Goal: Information Seeking & Learning: Learn about a topic

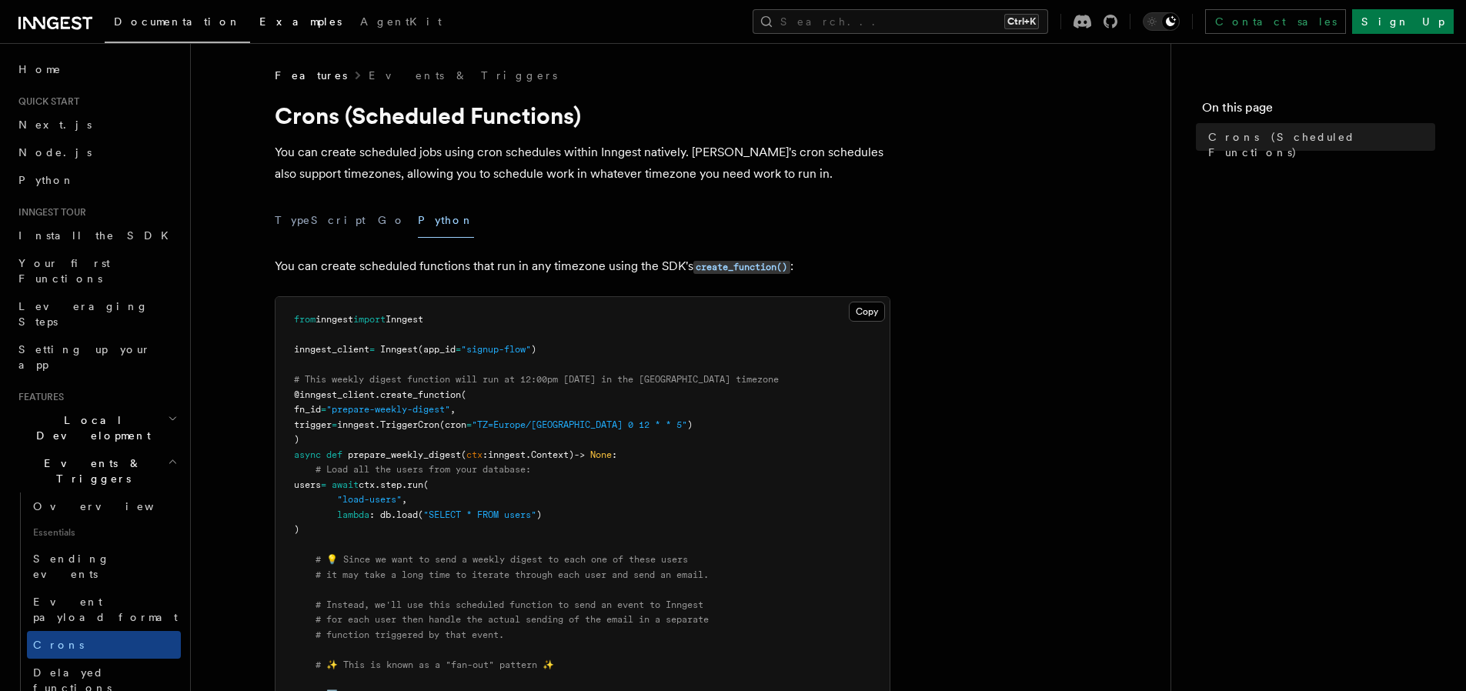
click at [259, 23] on span "Examples" at bounding box center [300, 21] width 82 height 12
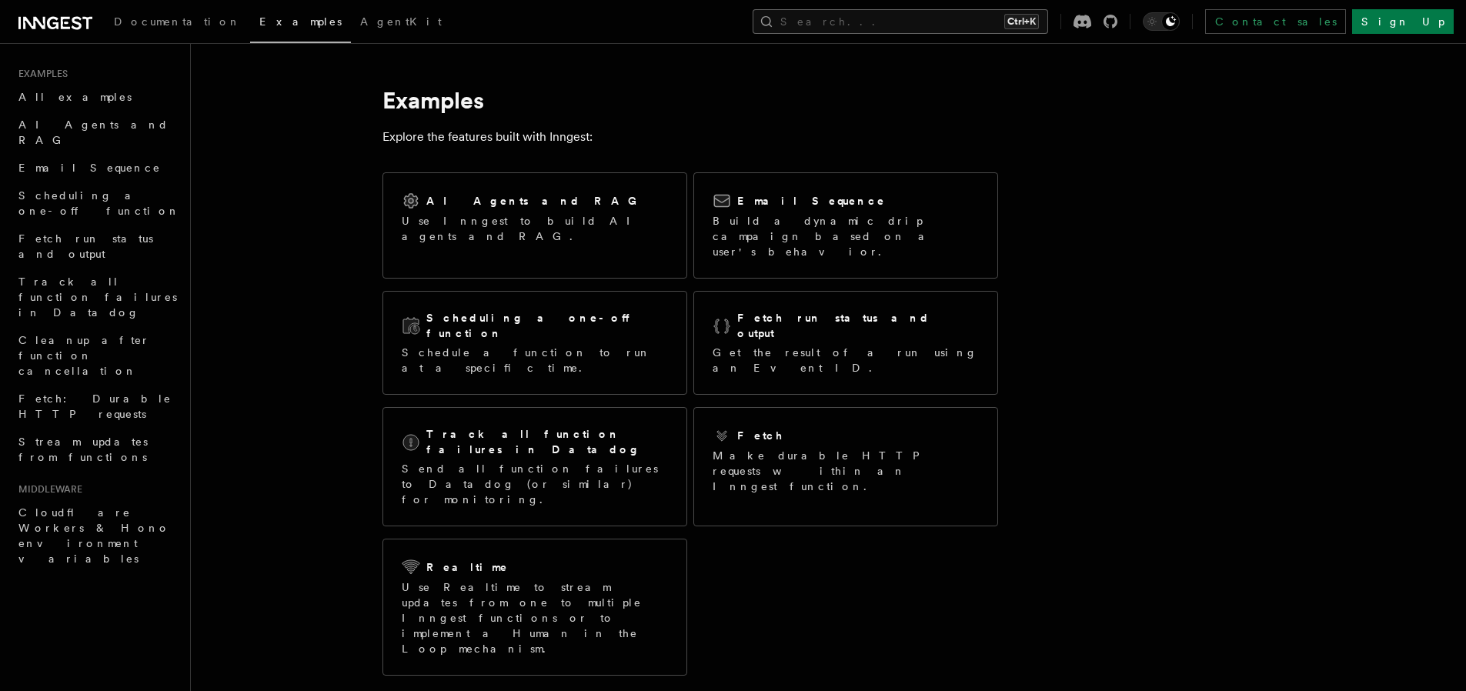
click at [989, 18] on button "Search... Ctrl+K" at bounding box center [899, 21] width 295 height 25
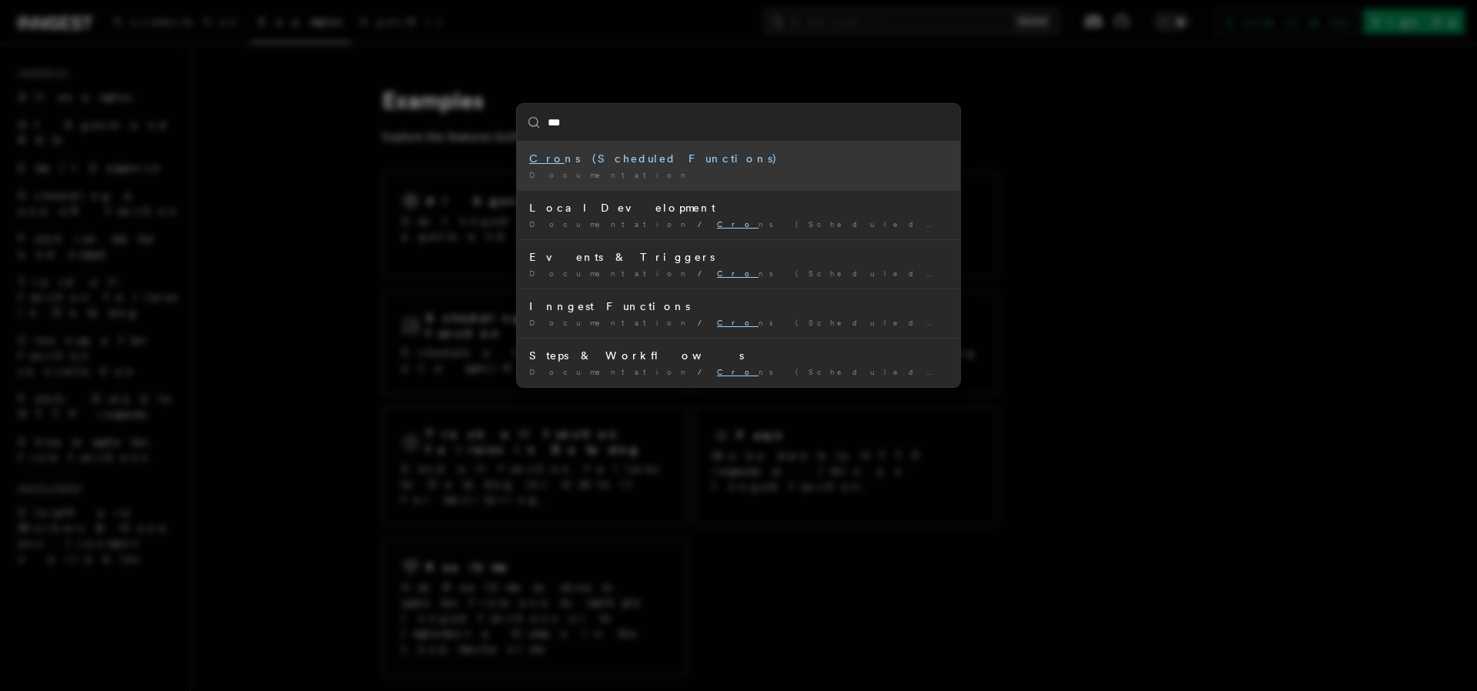
type input "****"
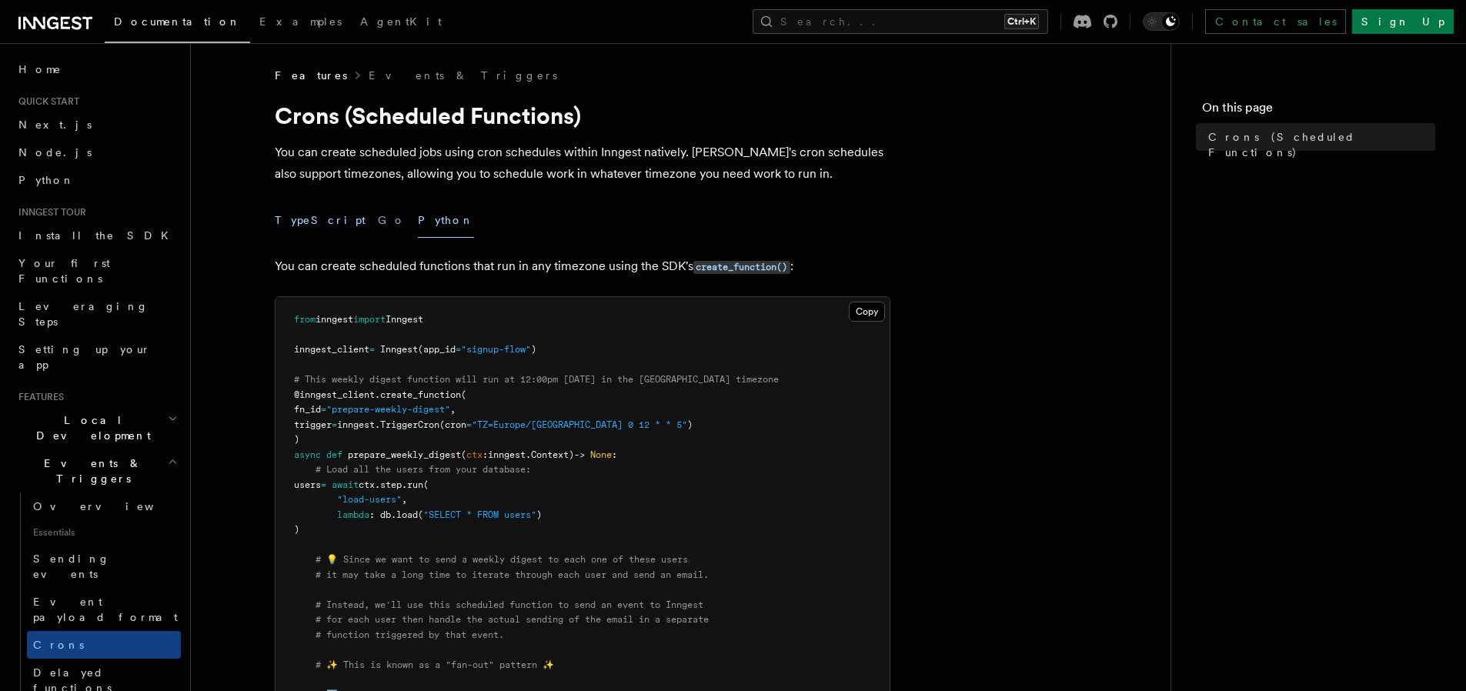
click at [295, 216] on button "TypeScript" at bounding box center [320, 220] width 91 height 35
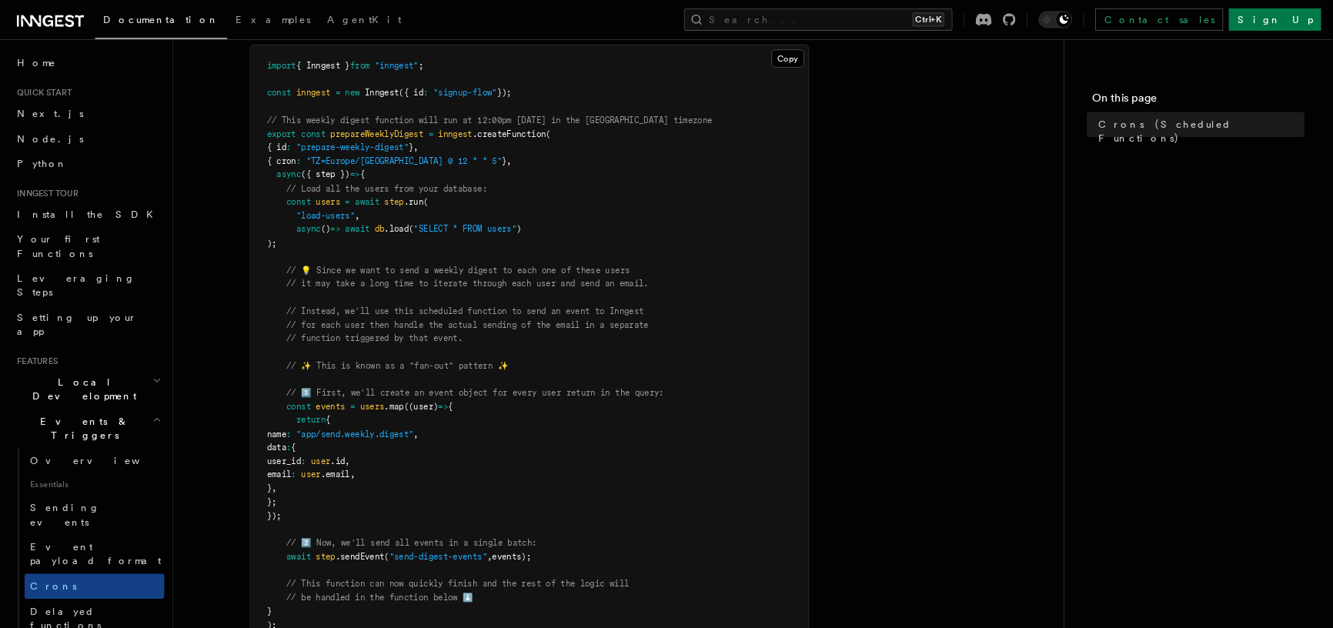
scroll to position [185, 0]
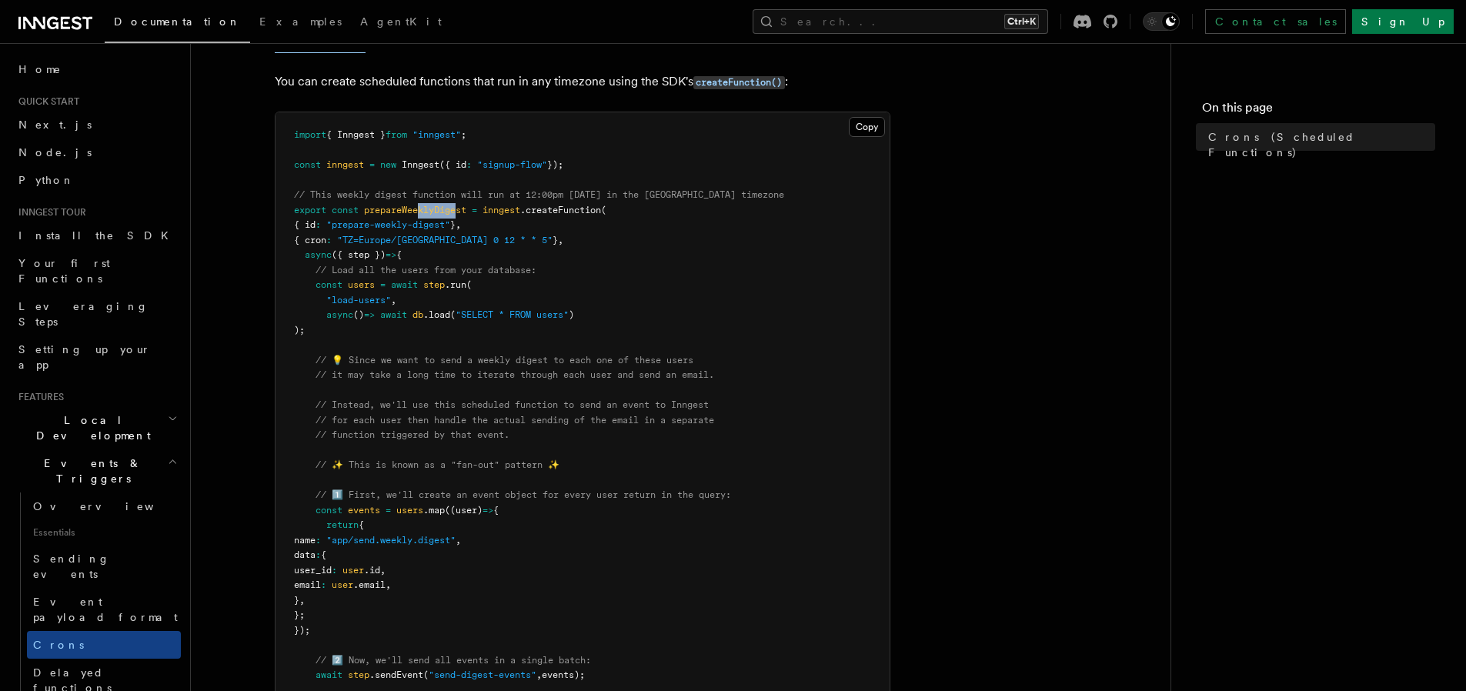
drag, startPoint x: 422, startPoint y: 203, endPoint x: 459, endPoint y: 207, distance: 37.9
click at [459, 207] on pre "import { Inngest } from "inngest" ; const inngest = new Inngest ({ id : "signup…" at bounding box center [582, 585] width 614 height 946
click at [445, 257] on pre "import { Inngest } from "inngest" ; const inngest = new Inngest ({ id : "signup…" at bounding box center [582, 585] width 614 height 946
drag, startPoint x: 306, startPoint y: 239, endPoint x: 512, endPoint y: 239, distance: 205.4
click at [512, 239] on span "{ cron : "TZ=Europe/[GEOGRAPHIC_DATA] 0 12 * * 5" } ," at bounding box center [428, 240] width 269 height 11
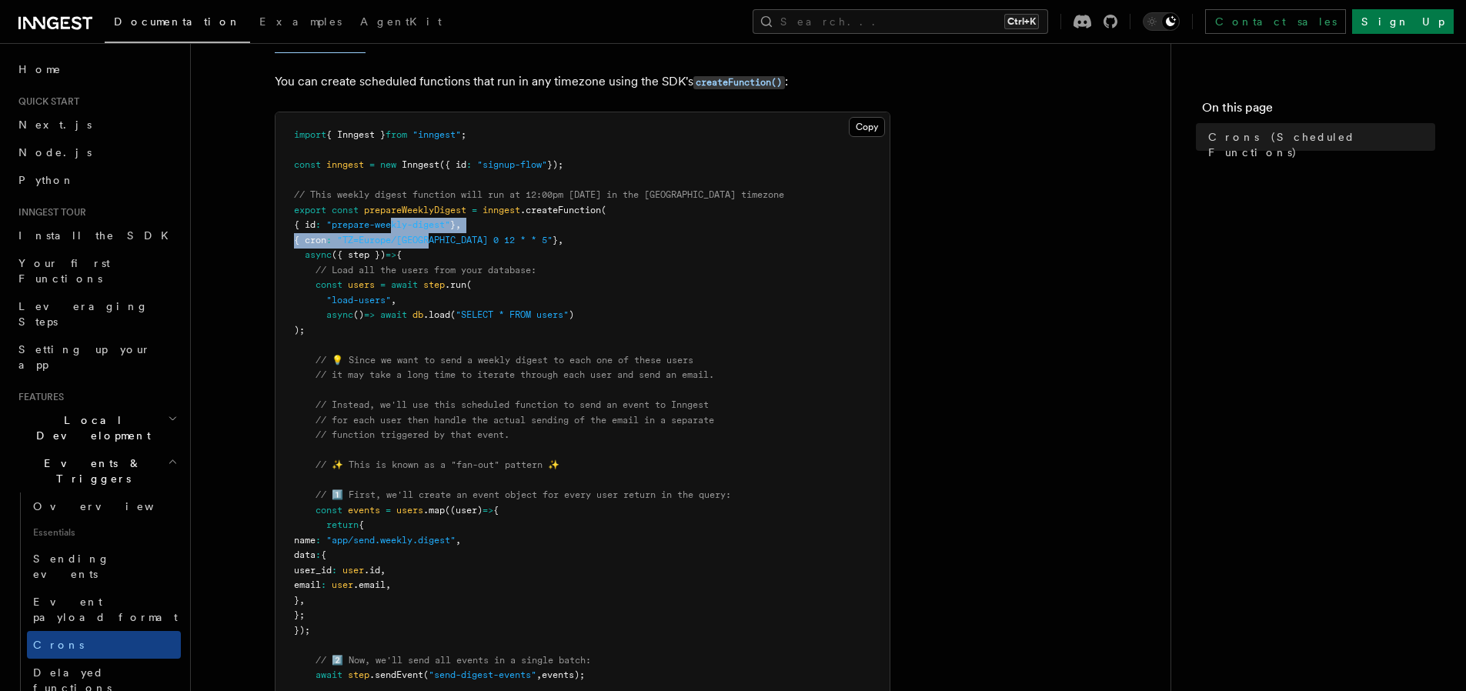
drag, startPoint x: 406, startPoint y: 229, endPoint x: 443, endPoint y: 240, distance: 38.5
click at [443, 240] on code "import { Inngest } from "inngest" ; const inngest = new Inngest ({ id : "signup…" at bounding box center [539, 584] width 490 height 911
click at [428, 241] on span ""TZ=Europe/[GEOGRAPHIC_DATA] 0 12 * * 5"" at bounding box center [444, 240] width 215 height 11
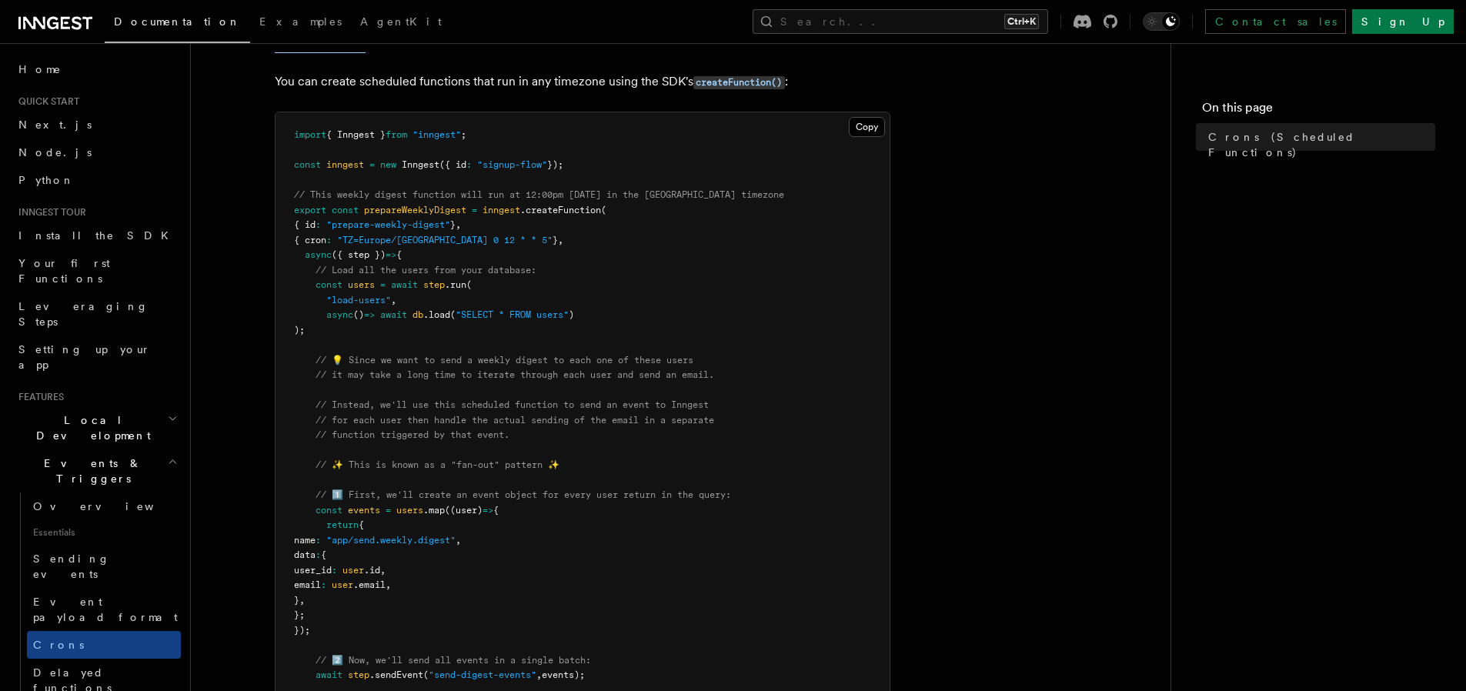
click at [482, 262] on pre "import { Inngest } from "inngest" ; const inngest = new Inngest ({ id : "signup…" at bounding box center [582, 585] width 614 height 946
drag, startPoint x: 519, startPoint y: 237, endPoint x: 313, endPoint y: 259, distance: 207.3
click at [301, 251] on code "import { Inngest } from "inngest" ; const inngest = new Inngest ({ id : "signup…" at bounding box center [539, 584] width 490 height 911
click at [326, 259] on span "async" at bounding box center [318, 254] width 27 height 11
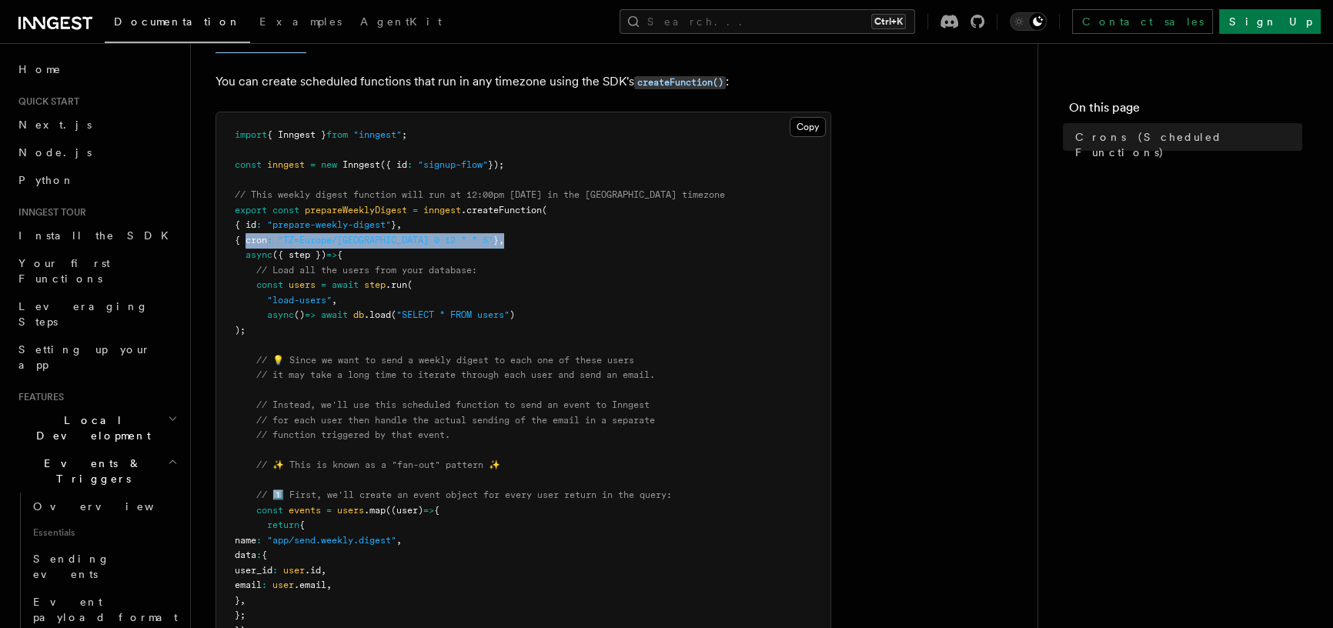
drag, startPoint x: 246, startPoint y: 240, endPoint x: 459, endPoint y: 242, distance: 212.4
click at [459, 242] on span "{ cron : "TZ=Europe/[GEOGRAPHIC_DATA] 0 12 * * 5" } ," at bounding box center [369, 240] width 269 height 11
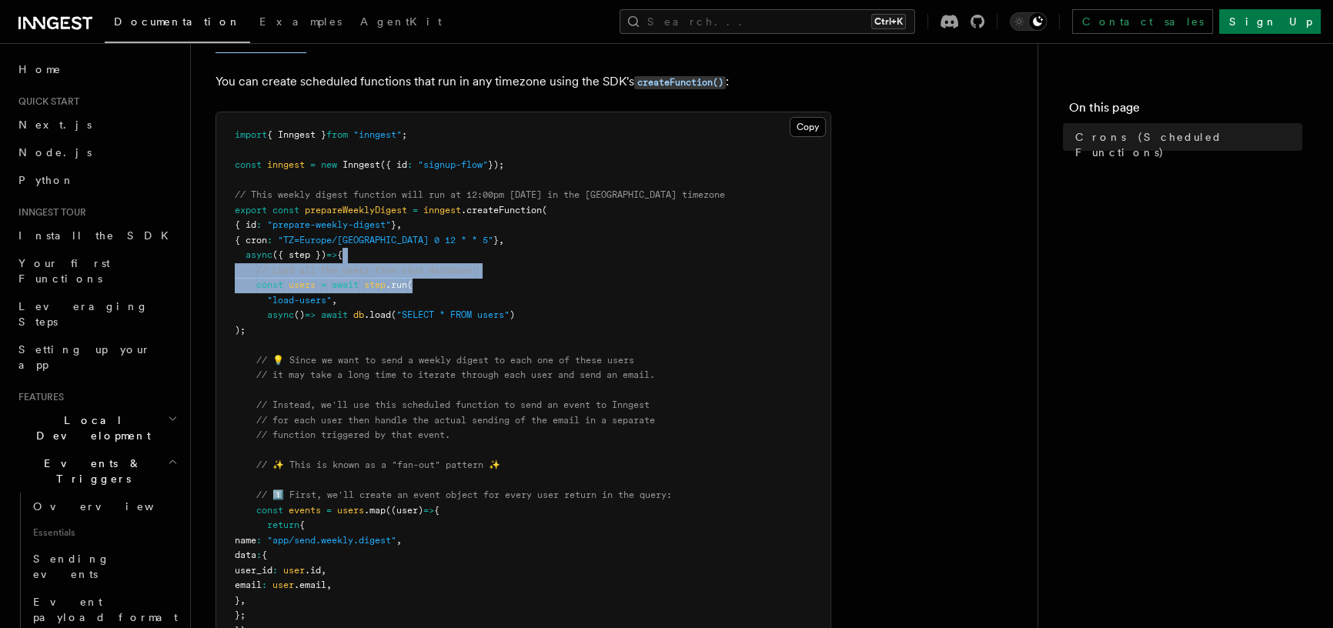
drag, startPoint x: 437, startPoint y: 247, endPoint x: 488, endPoint y: 306, distance: 78.0
click at [485, 295] on pre "import { Inngest } from "inngest" ; const inngest = new Inngest ({ id : "signup…" at bounding box center [523, 585] width 614 height 946
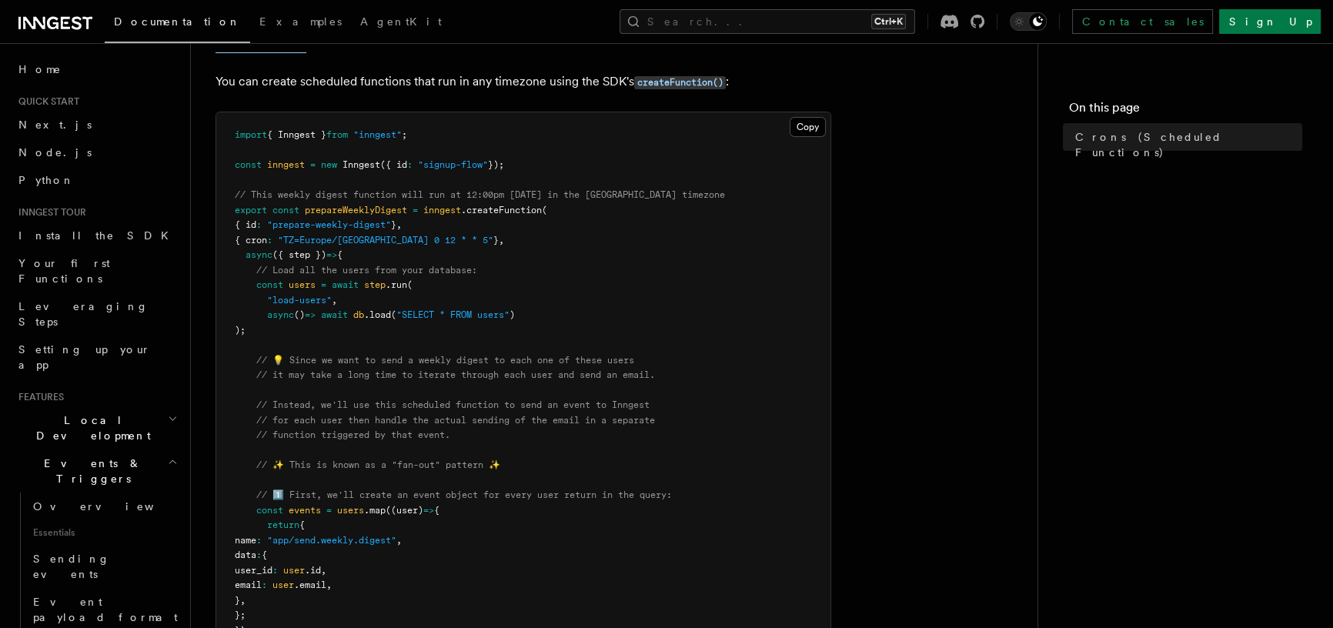
click at [500, 349] on pre "import { Inngest } from "inngest" ; const inngest = new Inngest ({ id : "signup…" at bounding box center [523, 585] width 614 height 946
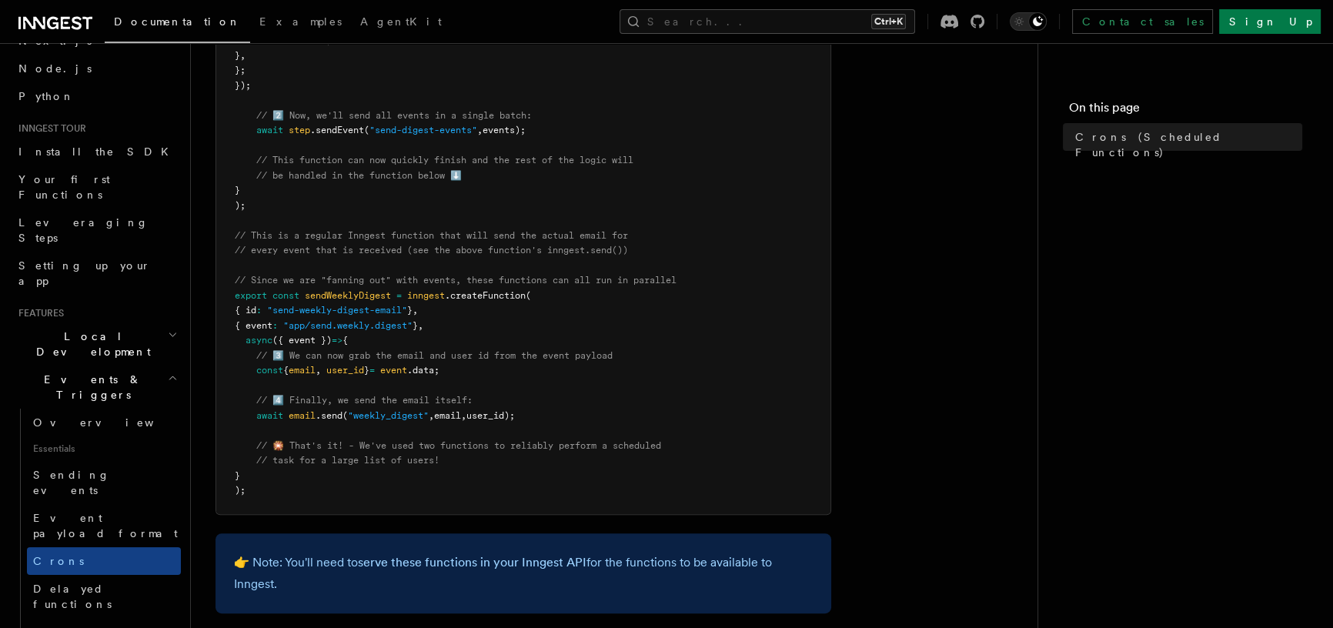
scroll to position [723, 0]
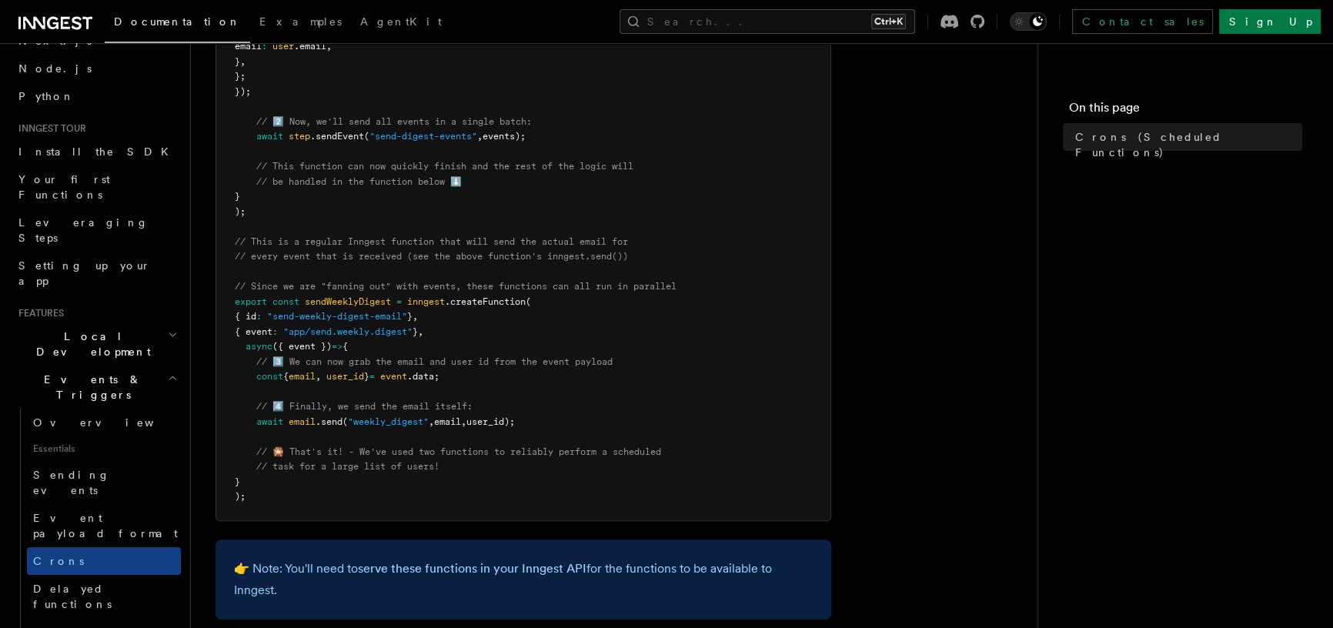
click at [338, 300] on span "sendWeeklyDigest" at bounding box center [348, 301] width 86 height 11
click at [326, 379] on span at bounding box center [323, 376] width 5 height 11
drag, startPoint x: 361, startPoint y: 416, endPoint x: 410, endPoint y: 421, distance: 49.5
click at [410, 421] on span ""weekly_digest"" at bounding box center [388, 421] width 81 height 11
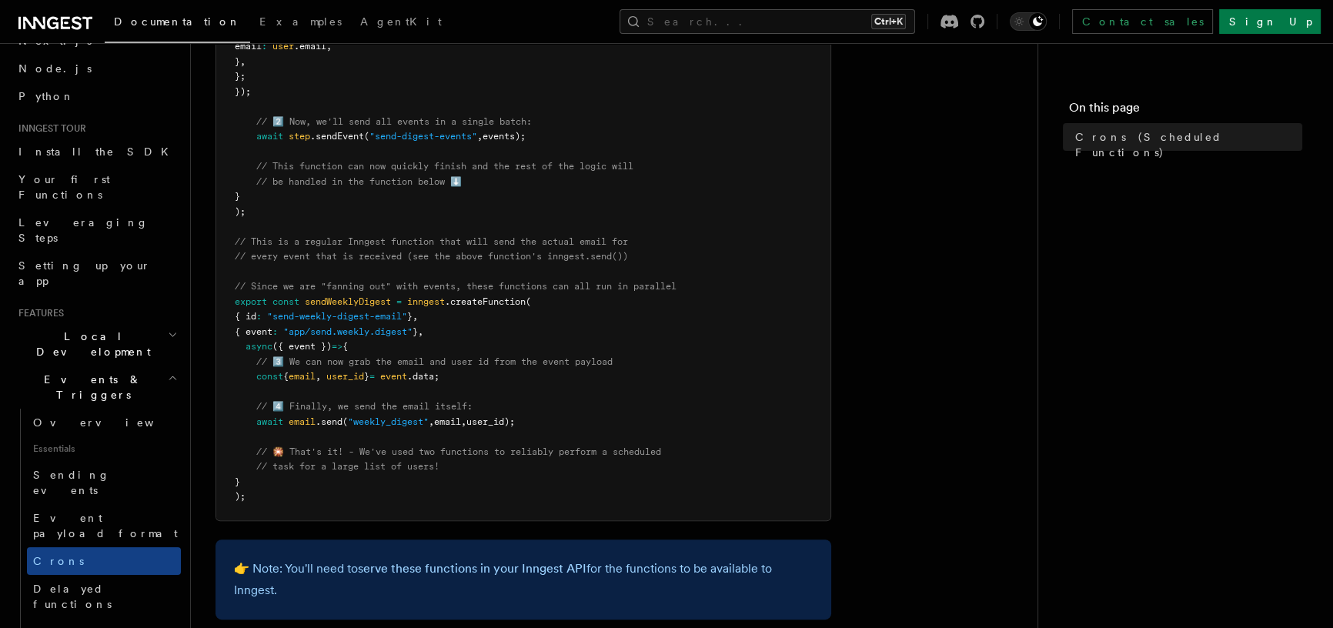
click at [408, 435] on pre "import { Inngest } from "inngest" ; const inngest = new Inngest ({ id : "signup…" at bounding box center [523, 47] width 614 height 946
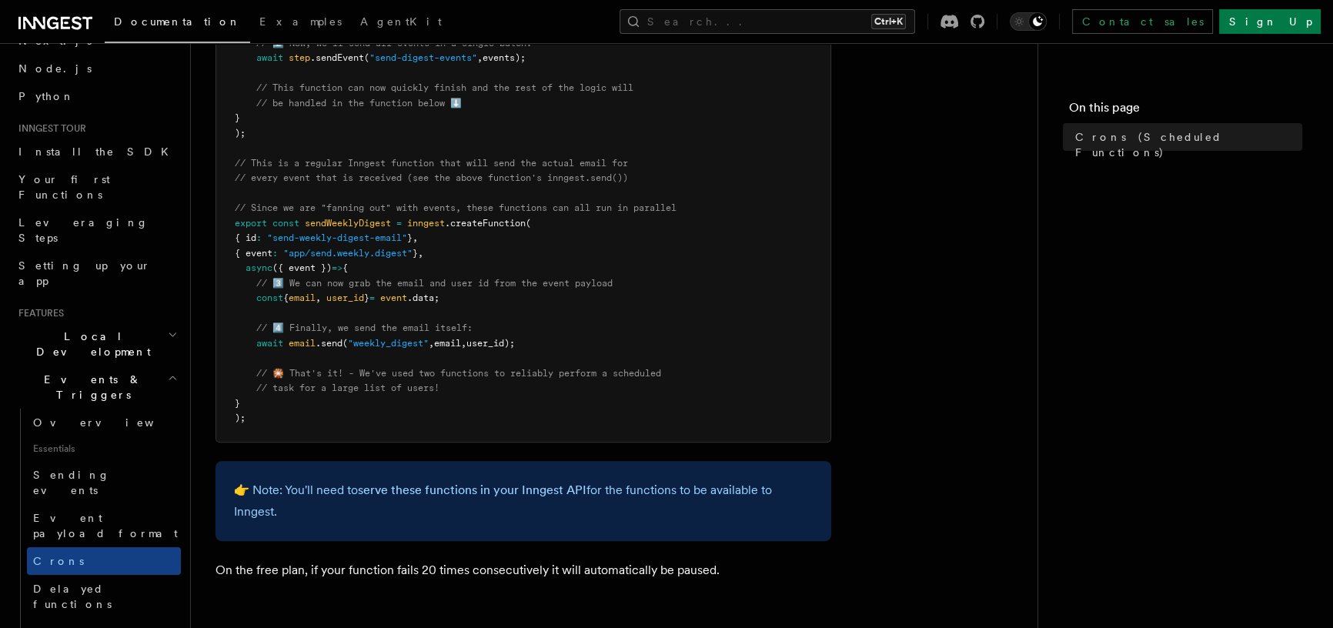
scroll to position [807, 0]
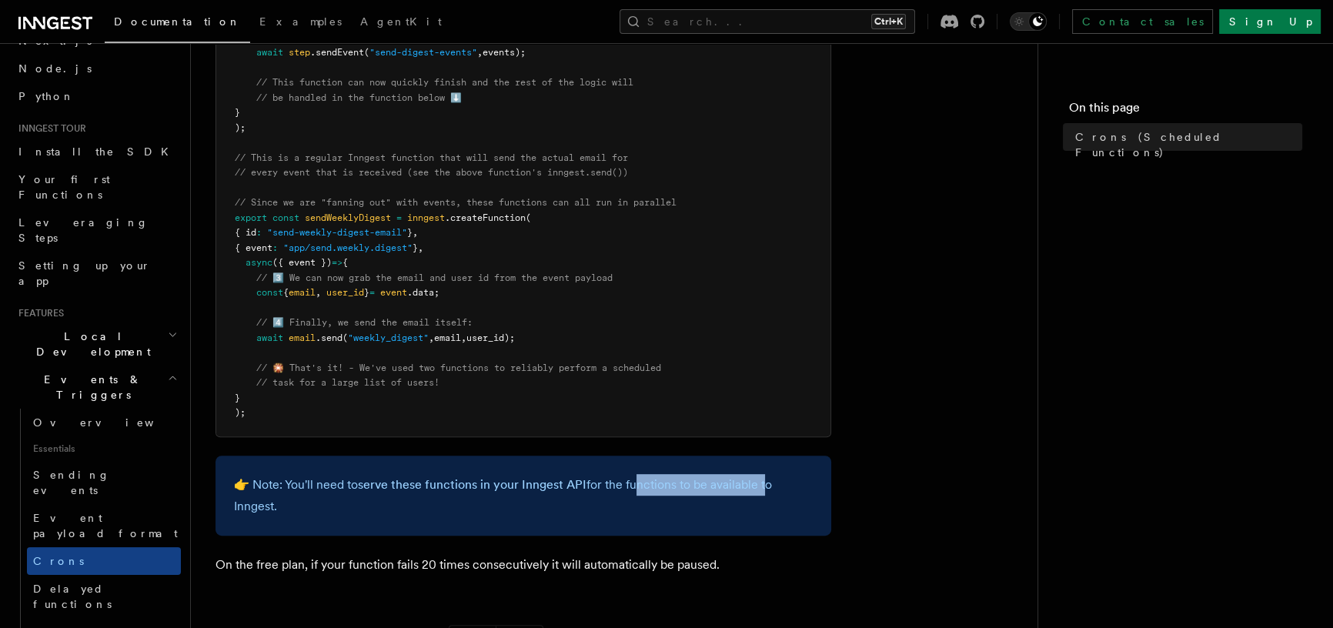
drag, startPoint x: 632, startPoint y: 489, endPoint x: 747, endPoint y: 494, distance: 114.8
click at [759, 491] on p "👉 Note: You'll need to serve these functions in your Inngest API for the functi…" at bounding box center [523, 495] width 579 height 43
click at [551, 503] on p "👉 Note: You'll need to serve these functions in your Inngest API for the functi…" at bounding box center [523, 495] width 579 height 43
drag, startPoint x: 315, startPoint y: 562, endPoint x: 448, endPoint y: 562, distance: 132.3
click at [448, 562] on p "On the free plan, if your function fails 20 times consecutively it will automat…" at bounding box center [523, 565] width 616 height 22
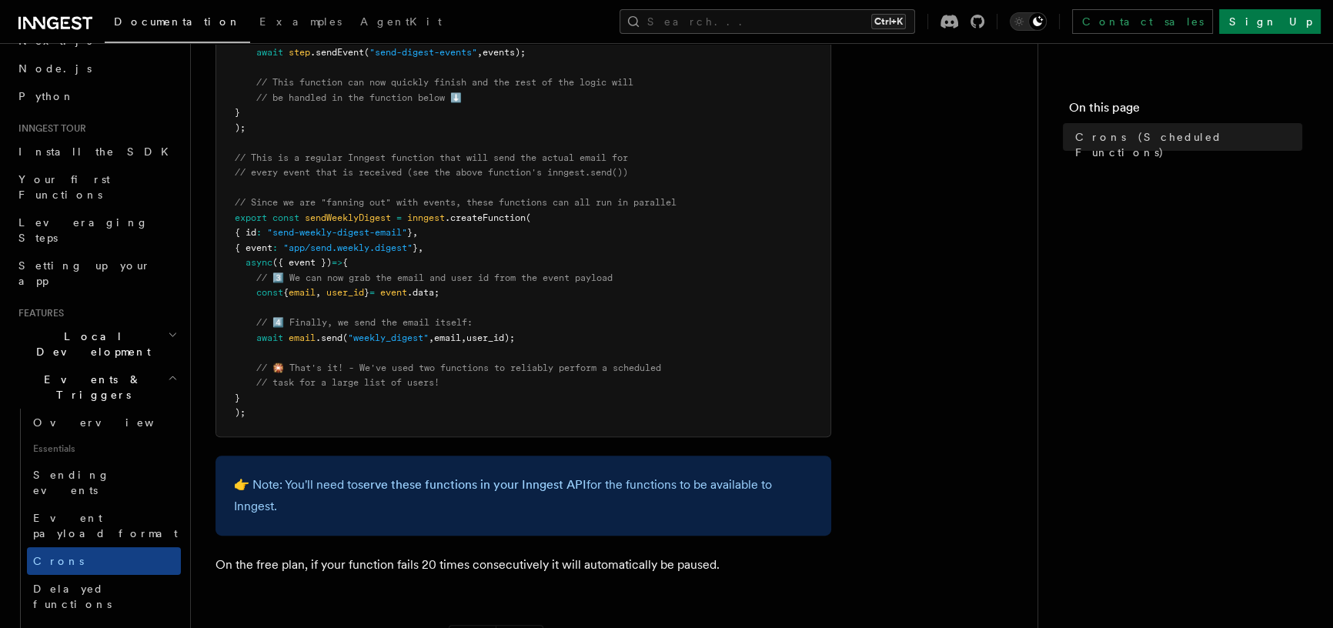
click at [386, 580] on article "Features Events & Triggers Crons (Scheduled Functions) You can create scheduled…" at bounding box center [613, 71] width 797 height 1620
drag, startPoint x: 382, startPoint y: 563, endPoint x: 612, endPoint y: 562, distance: 230.1
click at [611, 562] on p "On the free plan, if your function fails 20 times consecutively it will automat…" at bounding box center [523, 565] width 616 height 22
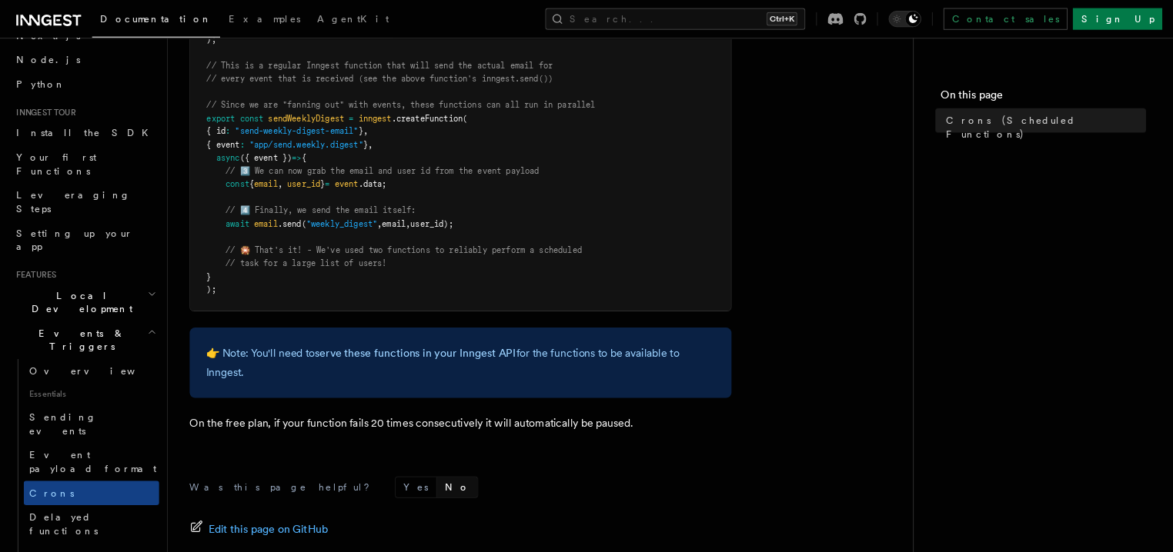
scroll to position [83, 0]
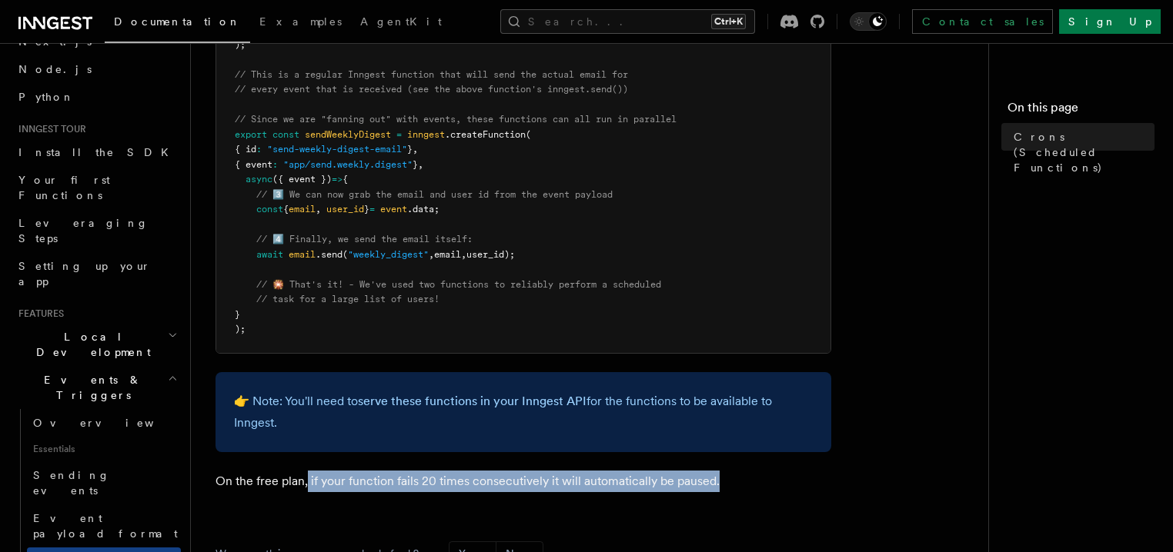
drag, startPoint x: 306, startPoint y: 484, endPoint x: 667, endPoint y: 487, distance: 360.9
click at [729, 480] on p "On the free plan, if your function fails 20 times consecutively it will automat…" at bounding box center [523, 482] width 616 height 22
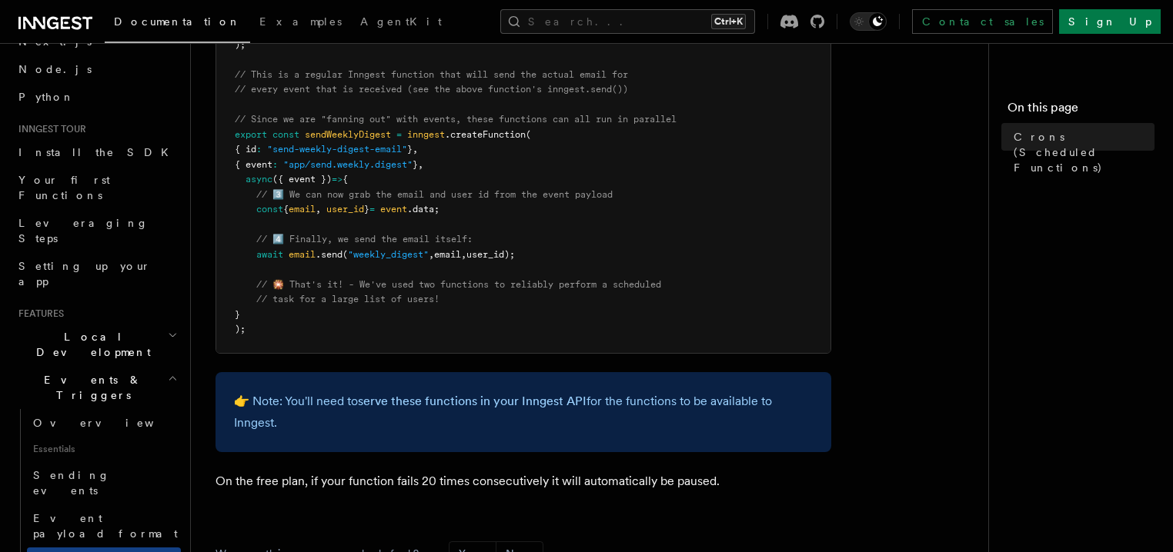
drag, startPoint x: 681, startPoint y: 491, endPoint x: 660, endPoint y: 488, distance: 21.0
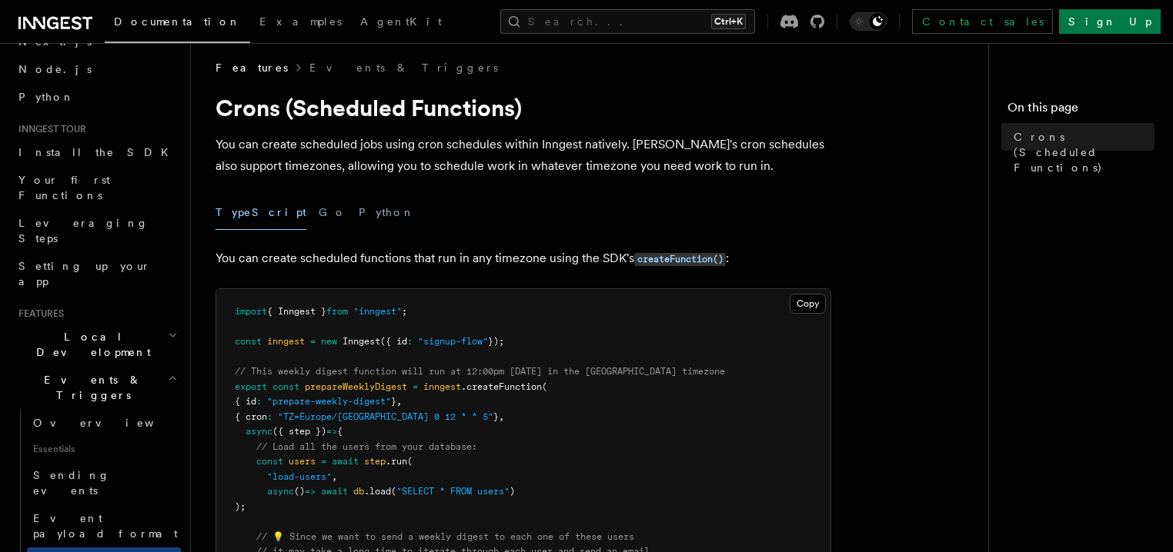
scroll to position [0, 0]
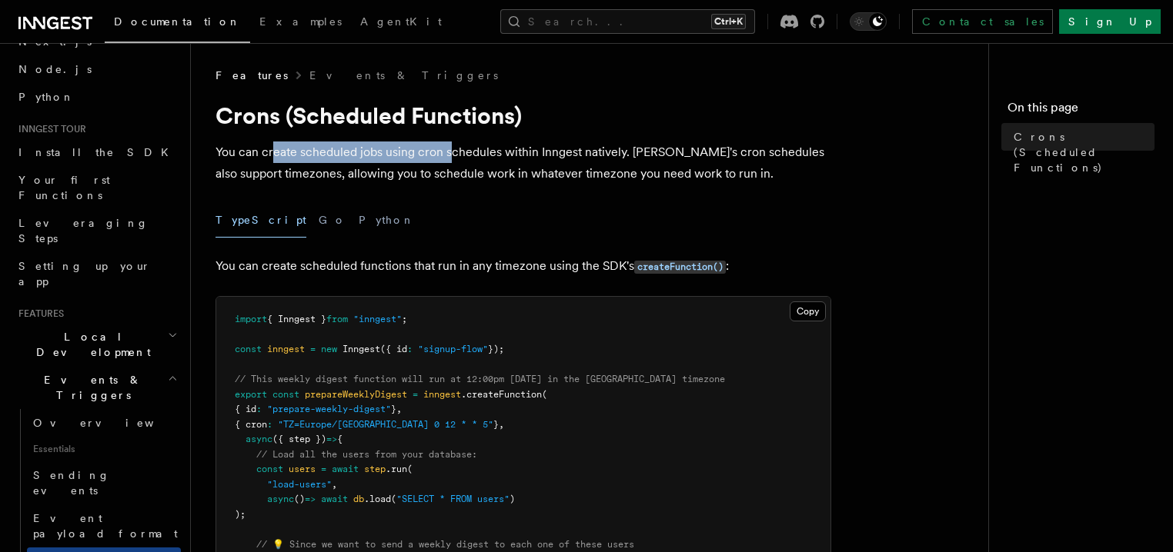
drag, startPoint x: 271, startPoint y: 149, endPoint x: 442, endPoint y: 156, distance: 170.9
click at [445, 152] on p "You can create scheduled jobs using cron schedules within Inngest natively. [PE…" at bounding box center [523, 163] width 616 height 43
drag, startPoint x: 736, startPoint y: 18, endPoint x: 727, endPoint y: 18, distance: 8.5
click at [727, 18] on button "Search... Ctrl+K" at bounding box center [627, 21] width 255 height 25
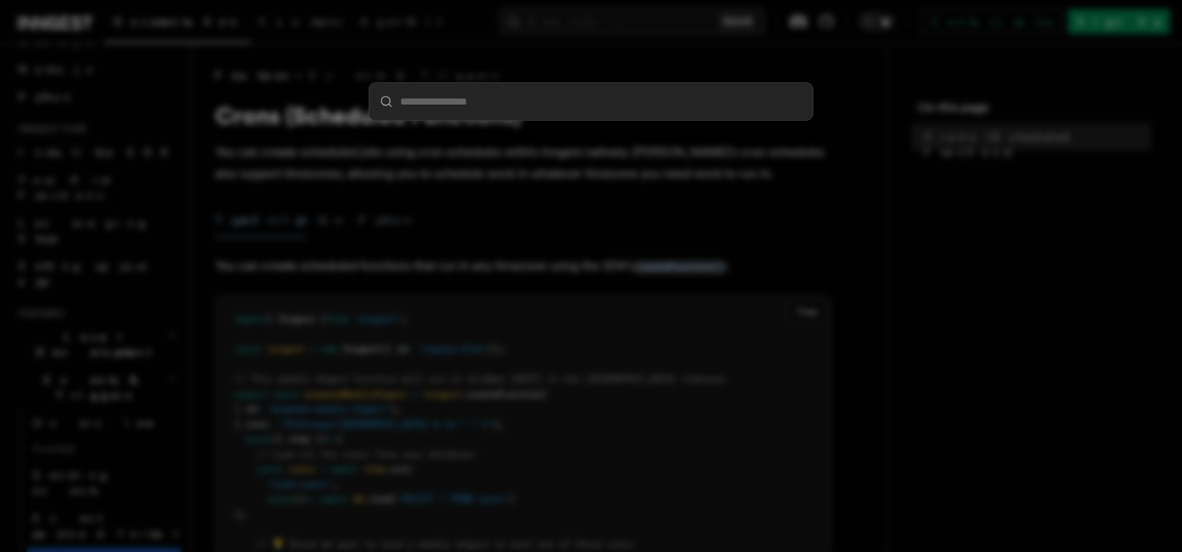
type input "*****"
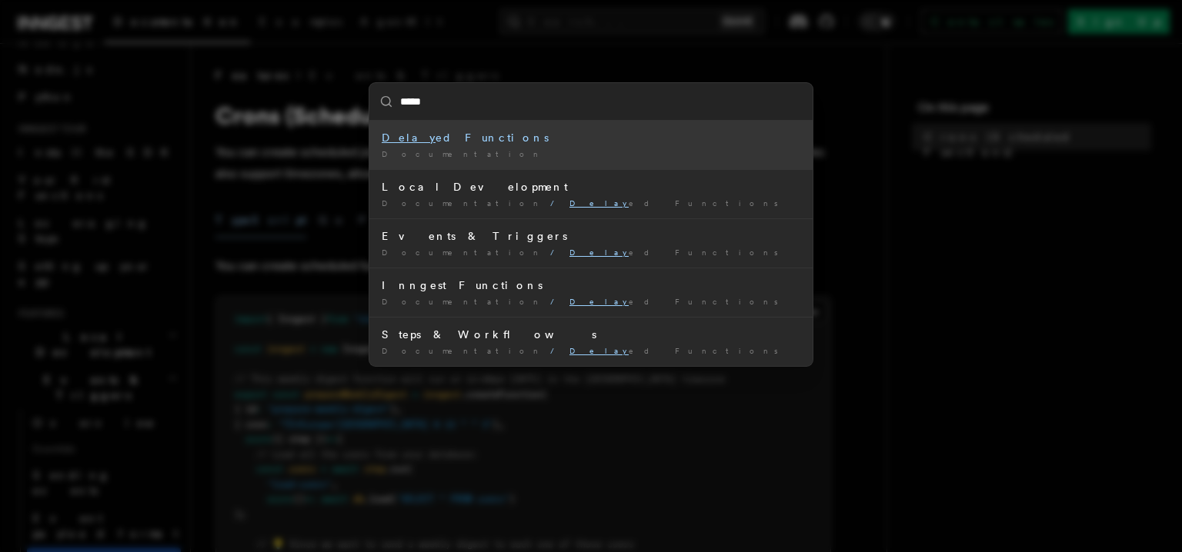
click at [443, 138] on div "[PERSON_NAME] Functions" at bounding box center [591, 137] width 419 height 15
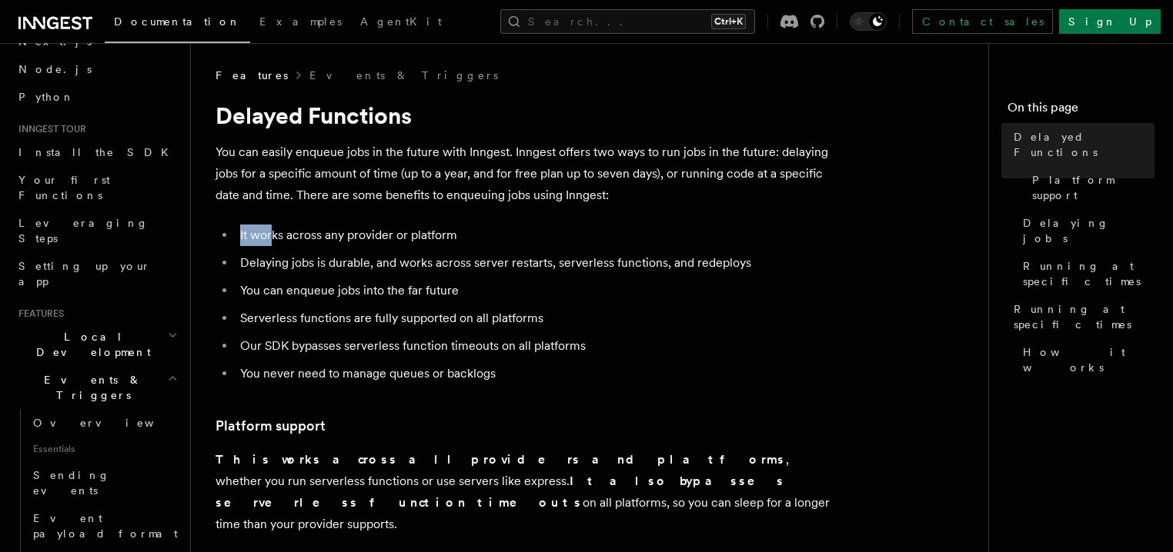
drag, startPoint x: 272, startPoint y: 238, endPoint x: 391, endPoint y: 243, distance: 119.4
click at [419, 225] on li "It works across any provider or platform" at bounding box center [533, 236] width 596 height 22
click at [335, 269] on li "Delaying jobs is durable, and works across server restarts, serverless function…" at bounding box center [533, 263] width 596 height 22
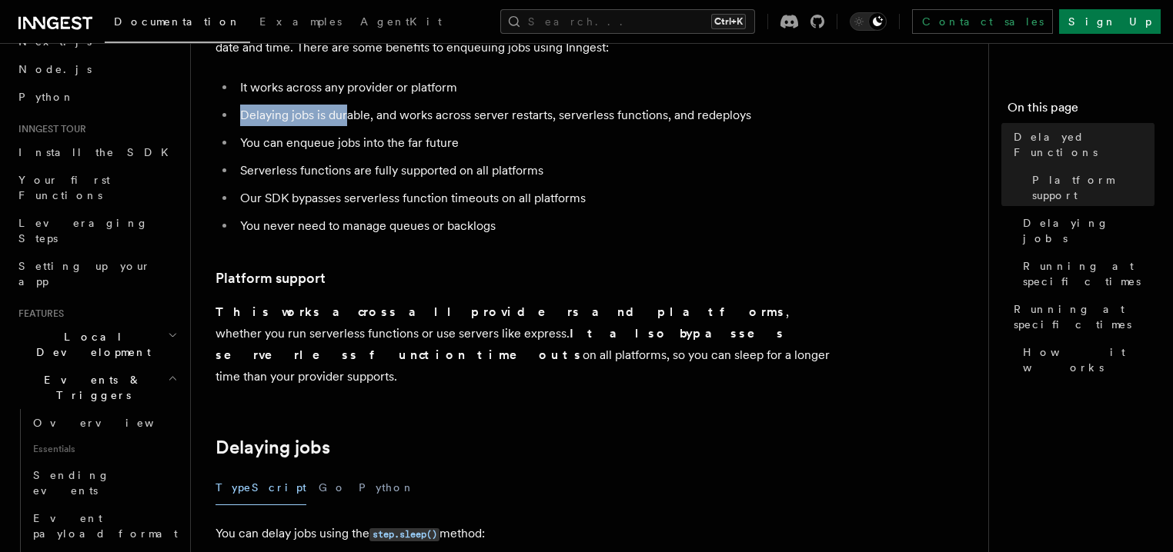
drag, startPoint x: 348, startPoint y: 108, endPoint x: 401, endPoint y: 112, distance: 53.3
click at [398, 107] on li "Delaying jobs is durable, and works across server restarts, serverless function…" at bounding box center [533, 116] width 596 height 22
drag, startPoint x: 403, startPoint y: 116, endPoint x: 428, endPoint y: 117, distance: 24.6
click at [404, 117] on li "Delaying jobs is durable, and works across server restarts, serverless function…" at bounding box center [533, 116] width 596 height 22
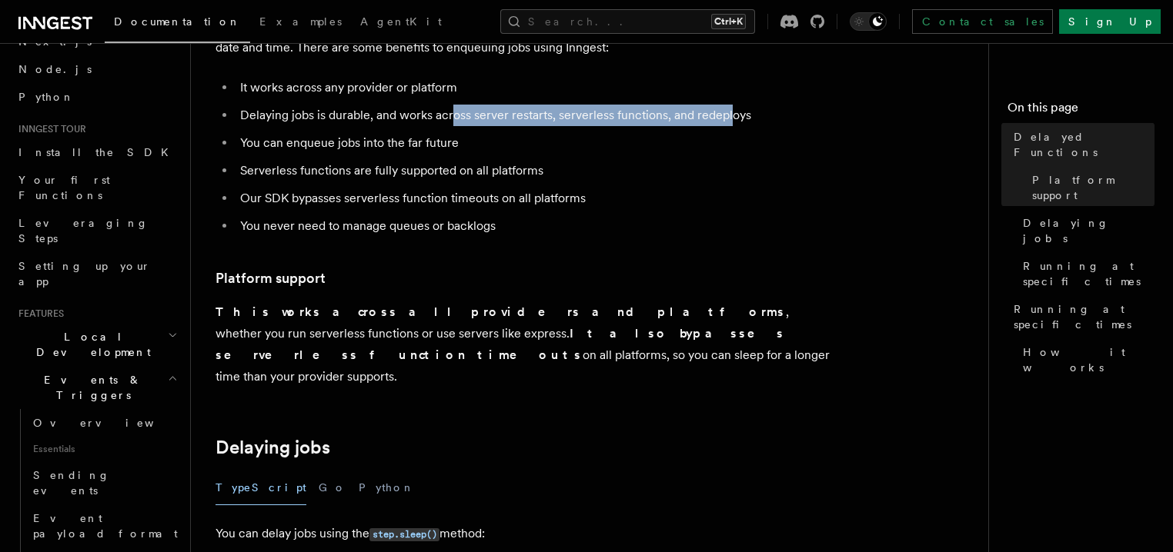
drag, startPoint x: 455, startPoint y: 116, endPoint x: 729, endPoint y: 117, distance: 274.7
click at [729, 117] on li "Delaying jobs is durable, and works across server restarts, serverless function…" at bounding box center [533, 116] width 596 height 22
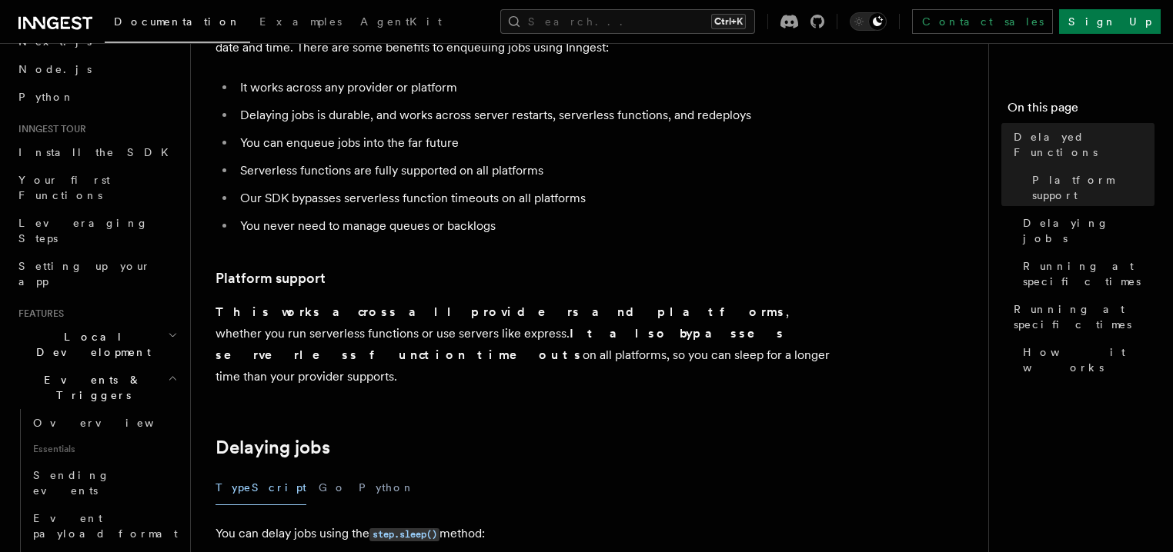
click at [709, 142] on li "You can enqueue jobs into the far future" at bounding box center [533, 143] width 596 height 22
drag, startPoint x: 275, startPoint y: 148, endPoint x: 459, endPoint y: 138, distance: 184.1
click at [459, 138] on li "You can enqueue jobs into the far future" at bounding box center [533, 143] width 596 height 22
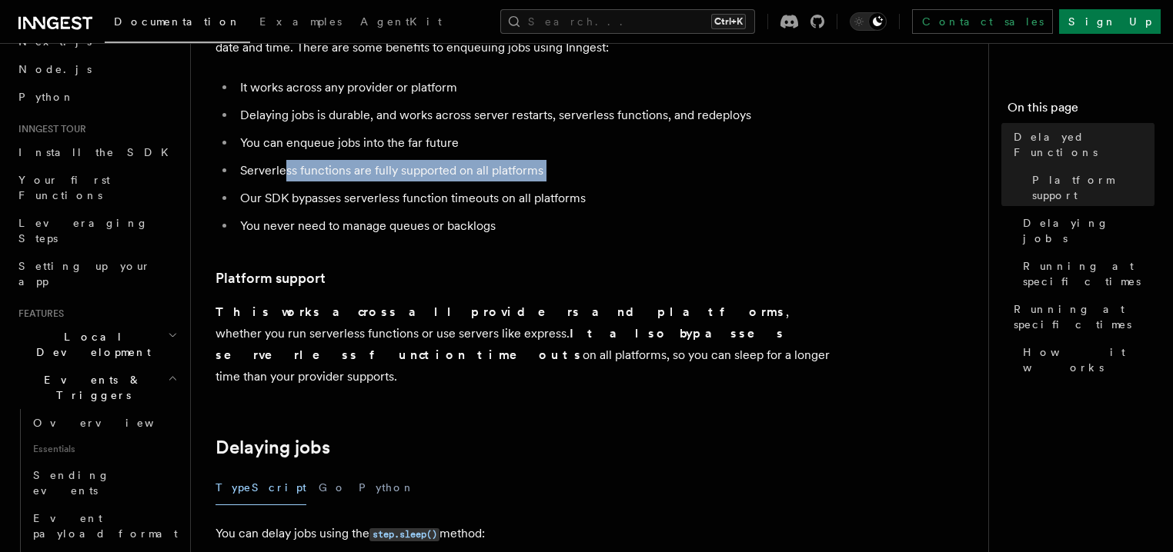
drag, startPoint x: 286, startPoint y: 172, endPoint x: 543, endPoint y: 184, distance: 257.2
click at [543, 184] on ul "It works across any provider or platform Delaying jobs is durable, and works ac…" at bounding box center [523, 157] width 616 height 160
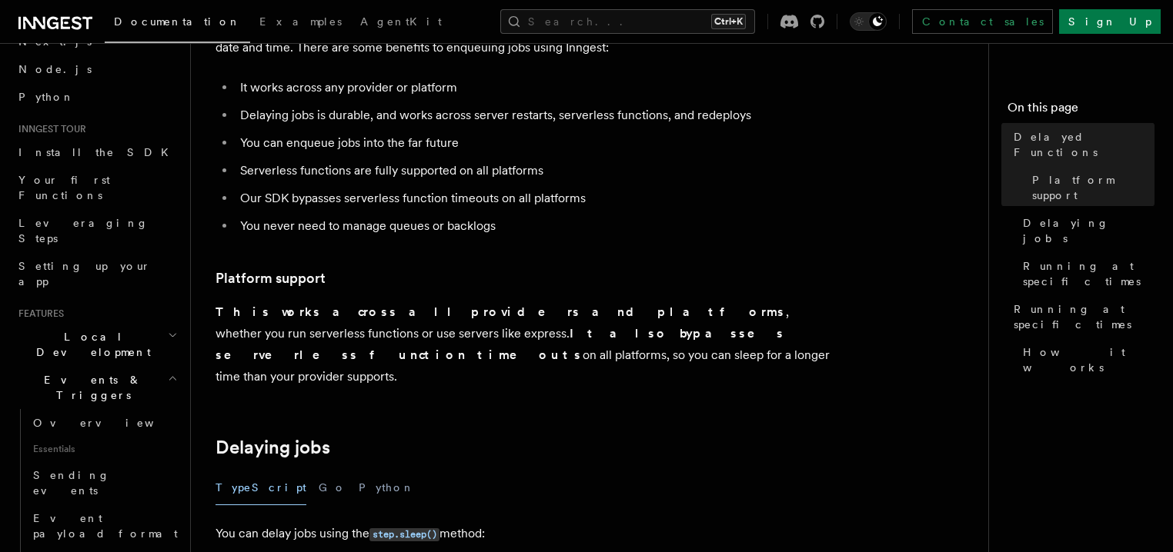
drag, startPoint x: 508, startPoint y: 272, endPoint x: 478, endPoint y: 257, distance: 33.7
click at [504, 271] on h3 "Platform support" at bounding box center [523, 279] width 616 height 22
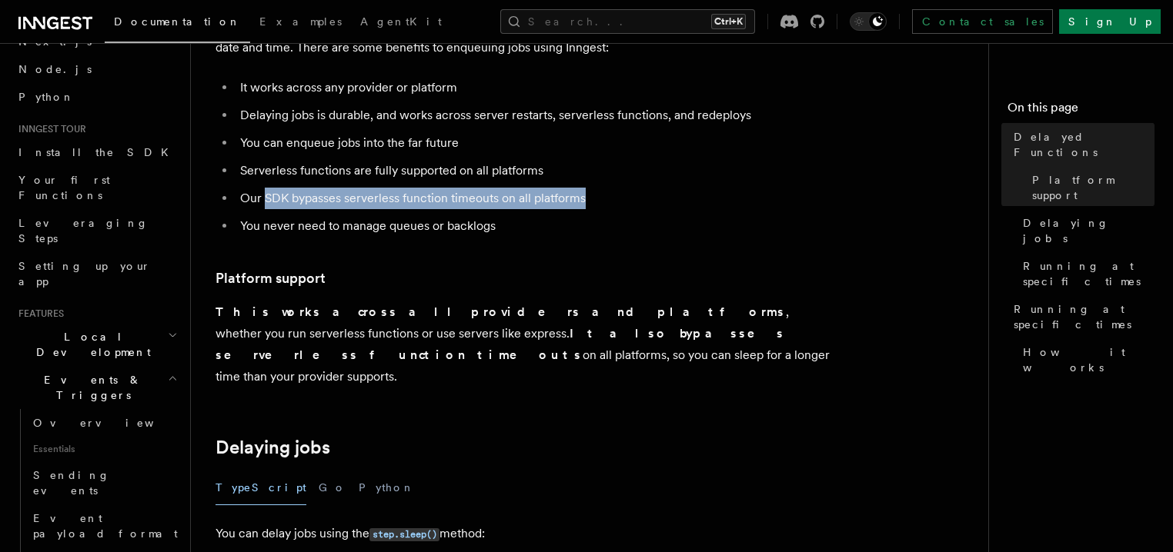
drag, startPoint x: 262, startPoint y: 197, endPoint x: 588, endPoint y: 197, distance: 325.5
click at [588, 197] on li "Our SDK bypasses serverless function timeouts on all platforms" at bounding box center [533, 199] width 596 height 22
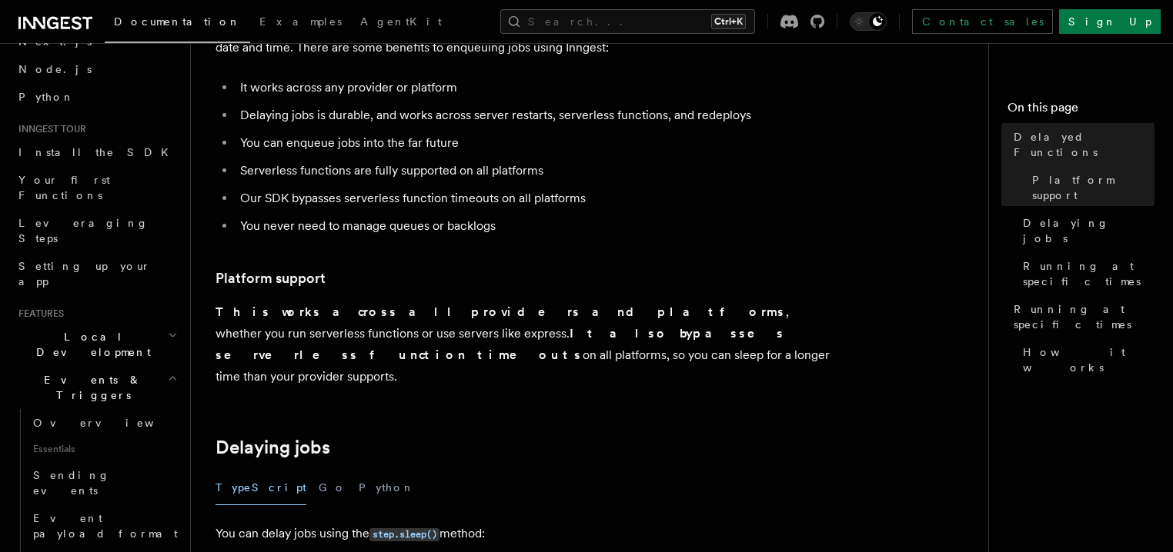
drag, startPoint x: 548, startPoint y: 235, endPoint x: 545, endPoint y: 269, distance: 34.0
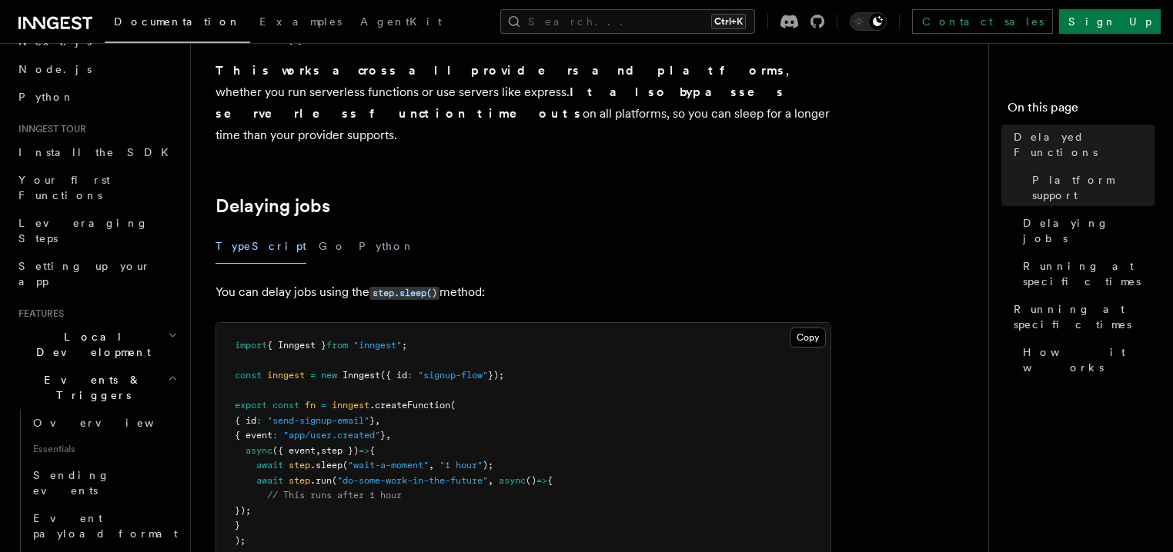
scroll to position [517, 0]
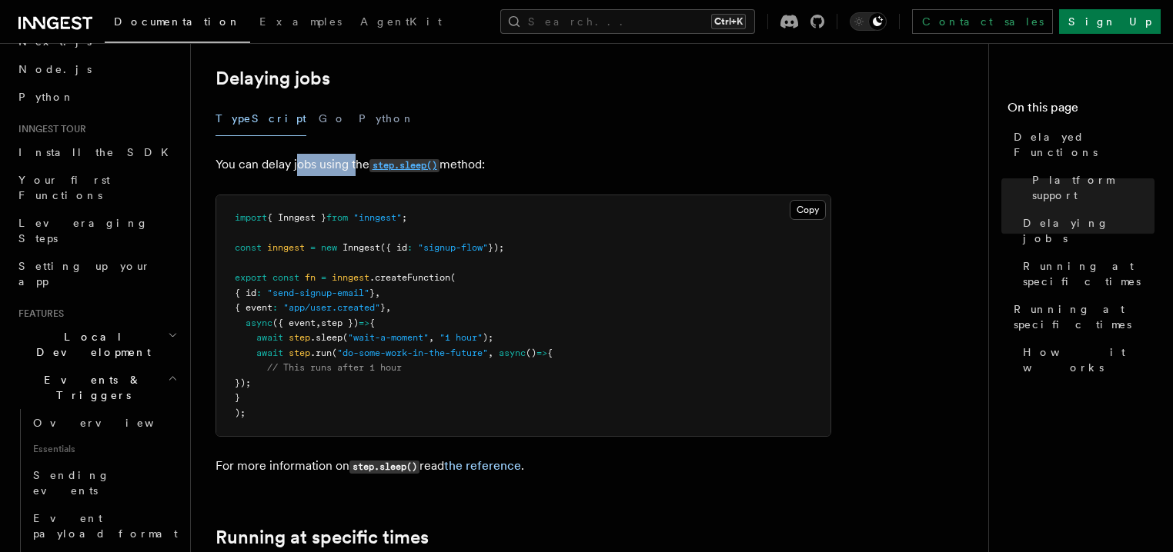
drag, startPoint x: 302, startPoint y: 142, endPoint x: 403, endPoint y: 149, distance: 101.9
click at [362, 154] on p "You can delay jobs using the step.sleep() method:" at bounding box center [523, 165] width 616 height 22
click at [452, 164] on article "Features Events & Triggers Delayed Functions You can easily enqueue jobs in the…" at bounding box center [595, 546] width 760 height 1990
drag, startPoint x: 277, startPoint y: 363, endPoint x: 249, endPoint y: 326, distance: 46.6
click at [249, 326] on pre "import { Inngest } from "inngest" ; const inngest = new Inngest ({ id : "signup…" at bounding box center [523, 315] width 614 height 241
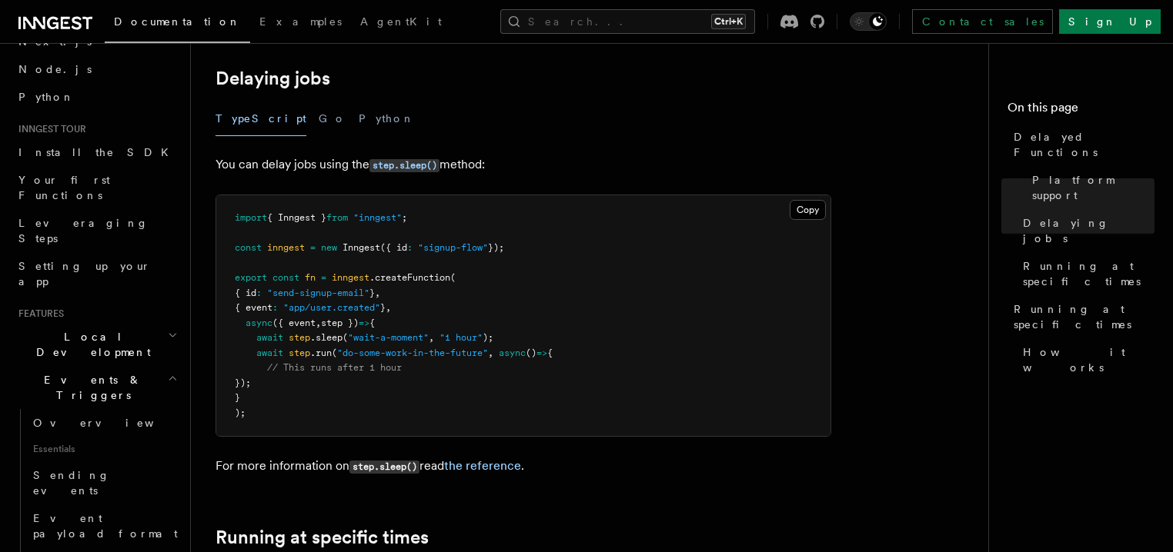
drag, startPoint x: 389, startPoint y: 369, endPoint x: 435, endPoint y: 339, distance: 55.1
click at [391, 369] on pre "import { Inngest } from "inngest" ; const inngest = new Inngest ({ id : "signup…" at bounding box center [523, 315] width 614 height 241
click at [493, 332] on span ");" at bounding box center [487, 337] width 11 height 11
drag, startPoint x: 508, startPoint y: 315, endPoint x: 257, endPoint y: 316, distance: 250.8
click at [257, 316] on pre "import { Inngest } from "inngest" ; const inngest = new Inngest ({ id : "signup…" at bounding box center [523, 315] width 614 height 241
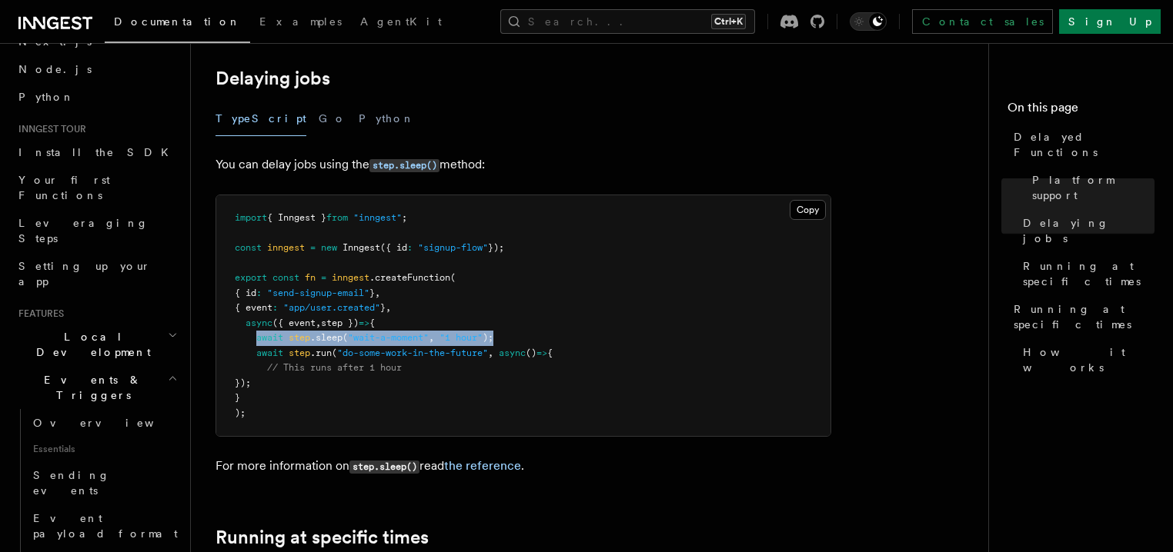
drag, startPoint x: 275, startPoint y: 363, endPoint x: 255, endPoint y: 334, distance: 35.9
click at [255, 334] on pre "import { Inngest } from "inngest" ; const inngest = new Inngest ({ id : "signup…" at bounding box center [523, 315] width 614 height 241
click at [312, 362] on span "// This runs after 1 hour" at bounding box center [334, 367] width 135 height 11
drag, startPoint x: 311, startPoint y: 355, endPoint x: 396, endPoint y: 349, distance: 85.6
click at [396, 345] on pre "import { Inngest } from "inngest" ; const inngest = new Inngest ({ id : "signup…" at bounding box center [523, 315] width 614 height 241
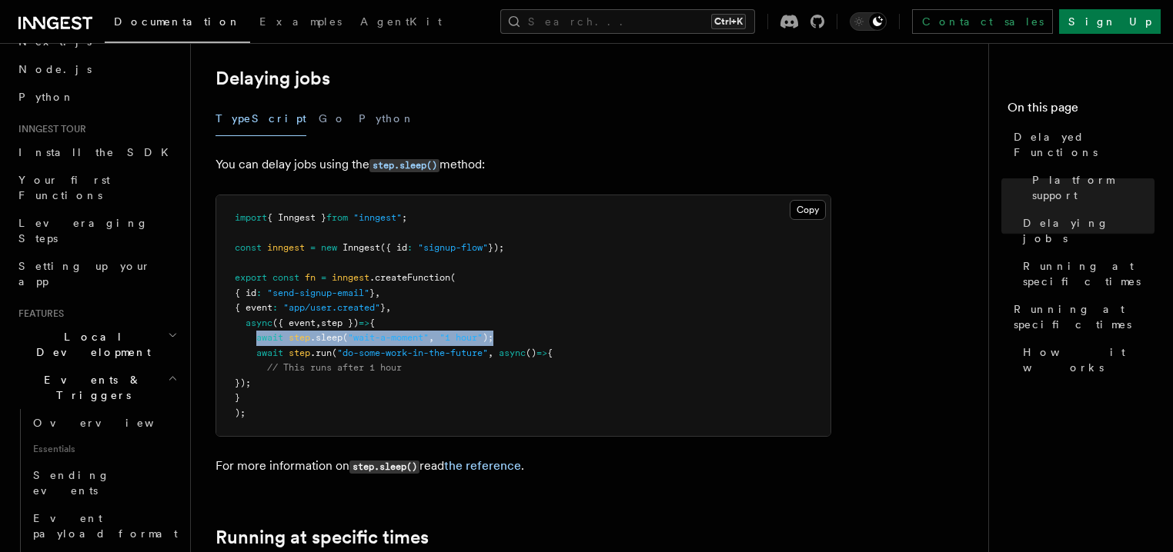
click at [396, 362] on span "// This runs after 1 hour" at bounding box center [334, 367] width 135 height 11
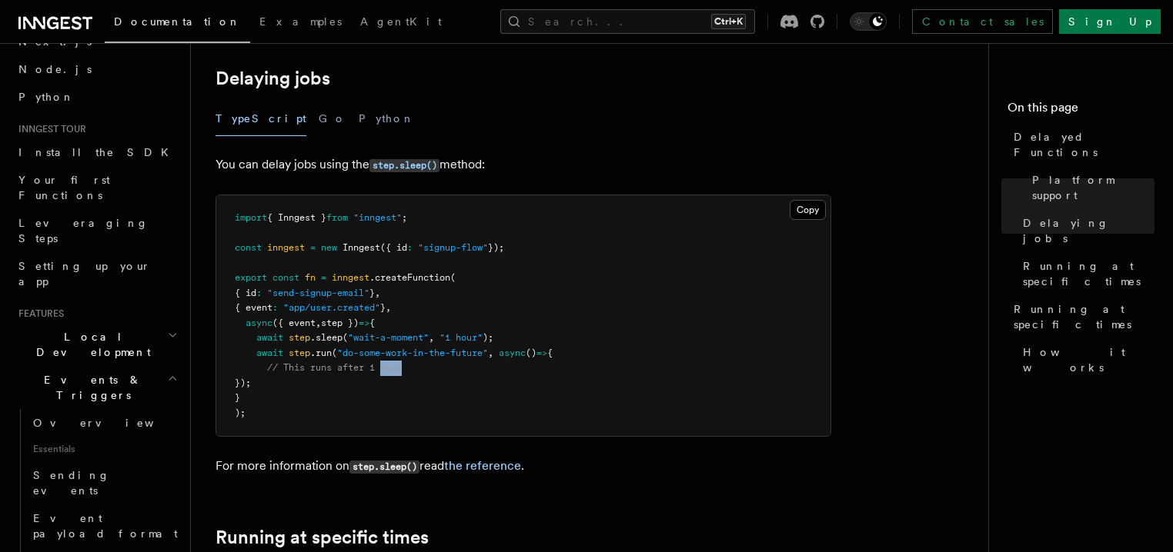
click at [396, 362] on span "// This runs after 1 hour" at bounding box center [334, 367] width 135 height 11
click at [397, 365] on pre "import { Inngest } from "inngest" ; const inngest = new Inngest ({ id : "signup…" at bounding box center [523, 315] width 614 height 241
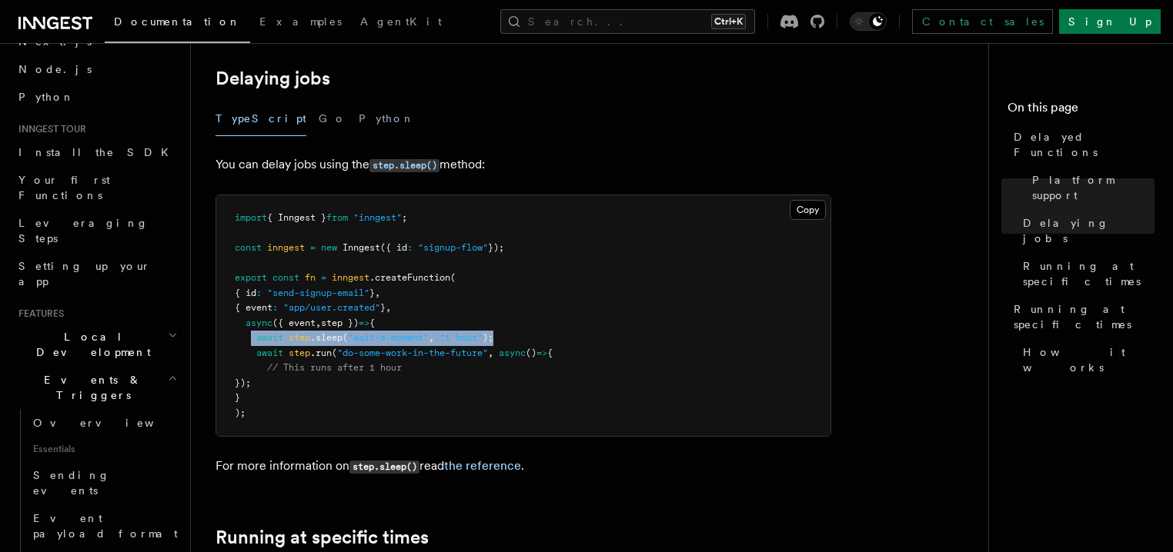
drag, startPoint x: 250, startPoint y: 319, endPoint x: 503, endPoint y: 310, distance: 253.3
click at [503, 310] on pre "import { Inngest } from "inngest" ; const inngest = new Inngest ({ id : "signup…" at bounding box center [523, 315] width 614 height 241
click at [458, 351] on pre "import { Inngest } from "inngest" ; const inngest = new Inngest ({ id : "signup…" at bounding box center [523, 315] width 614 height 241
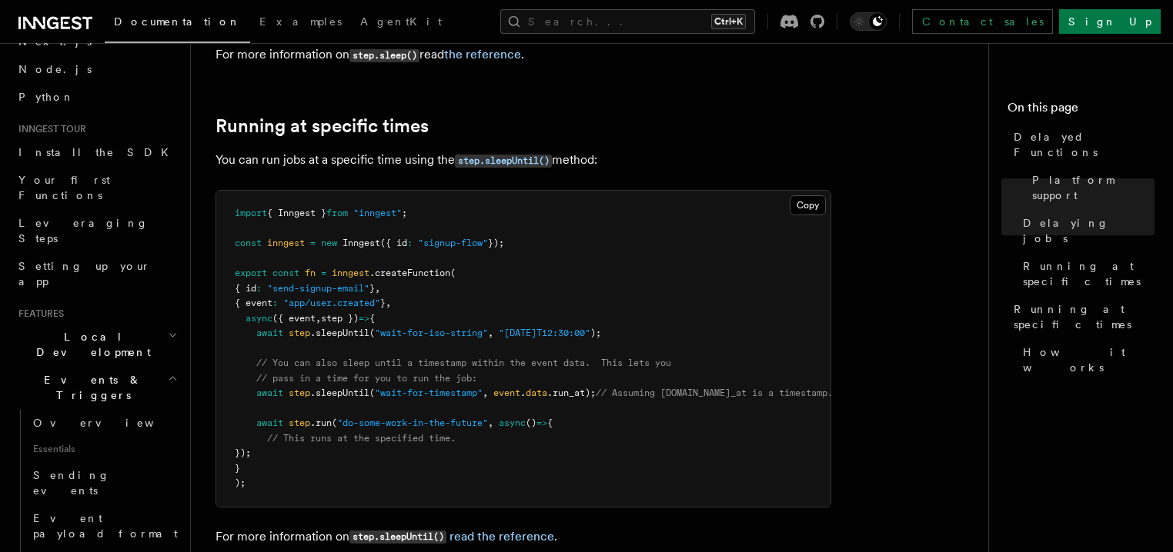
scroll to position [960, 0]
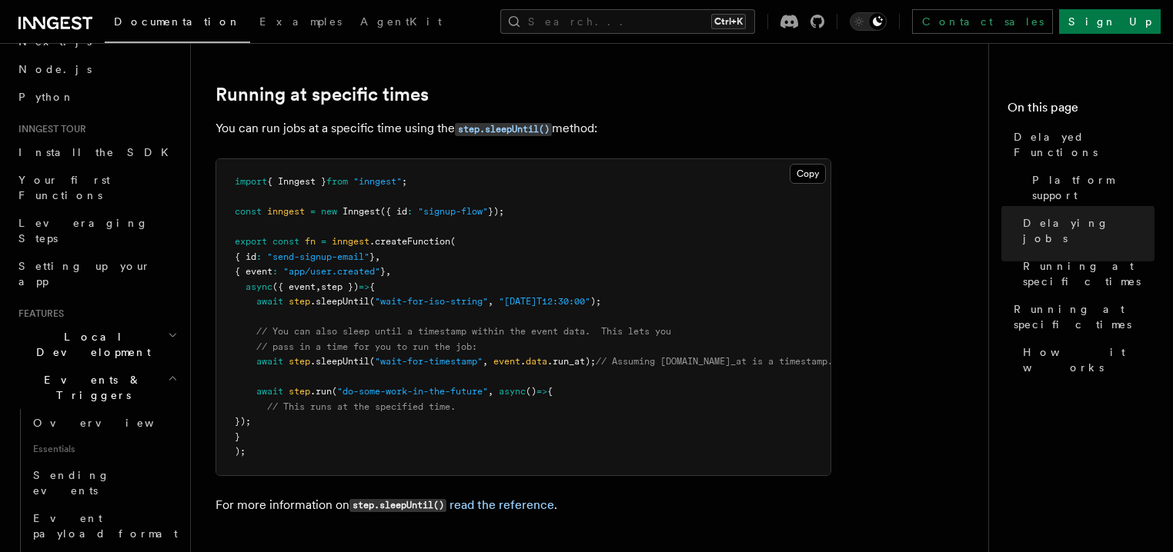
click at [353, 356] on span ".sleepUntil" at bounding box center [339, 361] width 59 height 11
click at [446, 349] on pre "import { Inngest } from "inngest" ; const inngest = new Inngest ({ id : "signup…" at bounding box center [523, 317] width 614 height 316
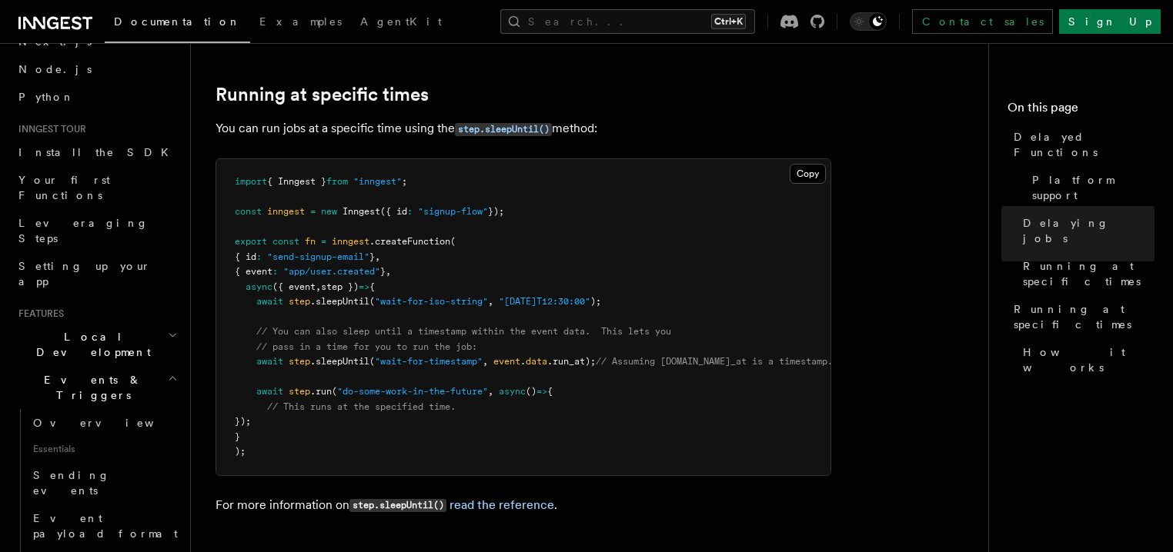
drag, startPoint x: 403, startPoint y: 391, endPoint x: 316, endPoint y: 356, distance: 93.6
click at [392, 402] on span "// This runs at the specified time." at bounding box center [361, 407] width 189 height 11
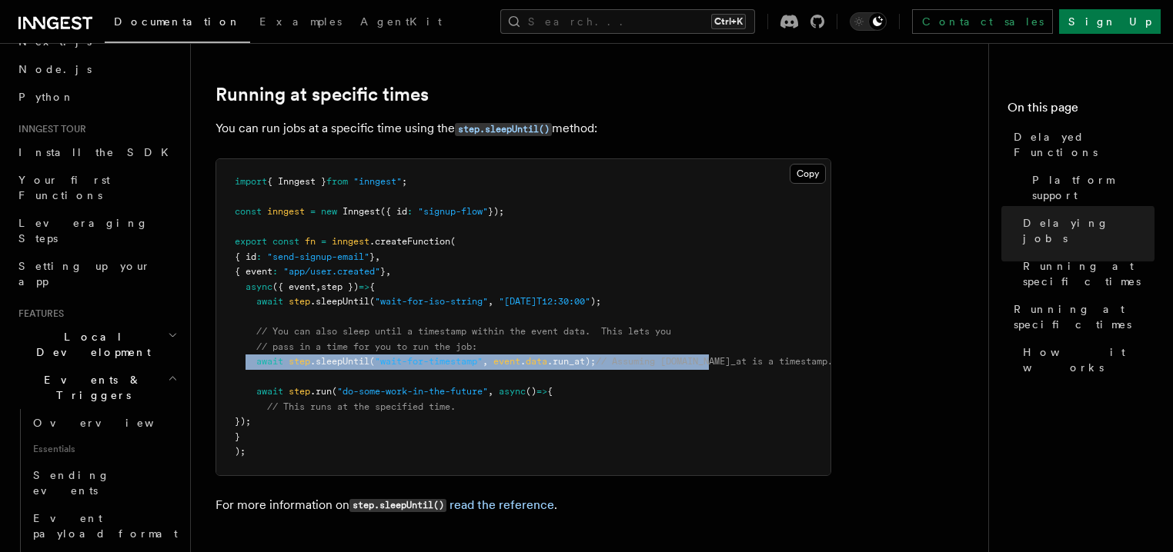
drag, startPoint x: 255, startPoint y: 335, endPoint x: 545, endPoint y: 406, distance: 298.6
click at [726, 356] on span "await step .sleepUntil ( "wait-for-timestamp" , event . data .run_at); // Assum…" at bounding box center [534, 361] width 598 height 11
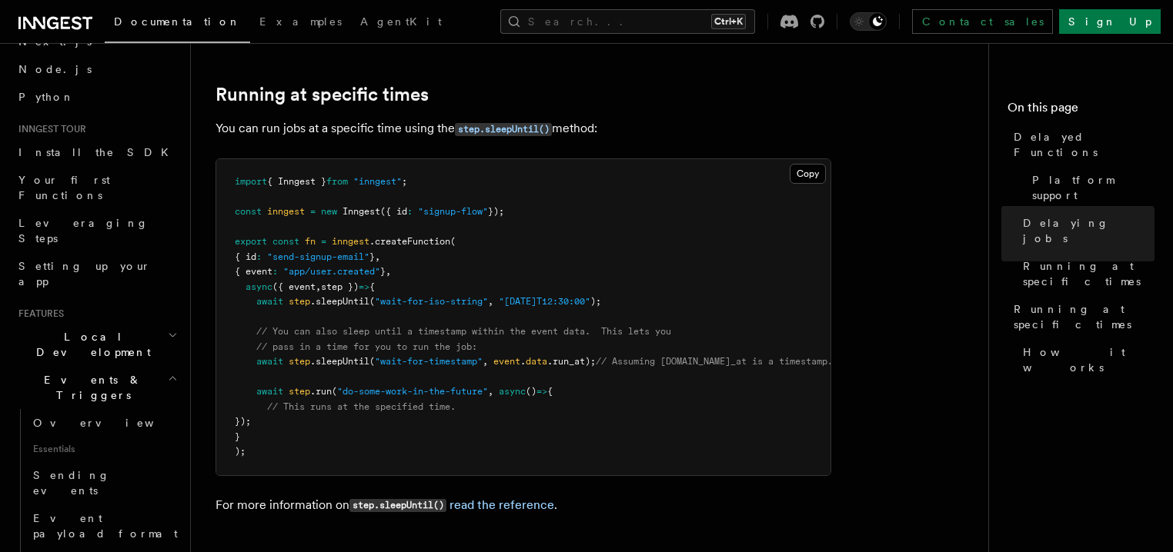
drag, startPoint x: 545, startPoint y: 406, endPoint x: 448, endPoint y: 390, distance: 98.3
click at [544, 406] on pre "import { Inngest } from "inngest" ; const inngest = new Inngest ({ id : "signup…" at bounding box center [523, 317] width 614 height 316
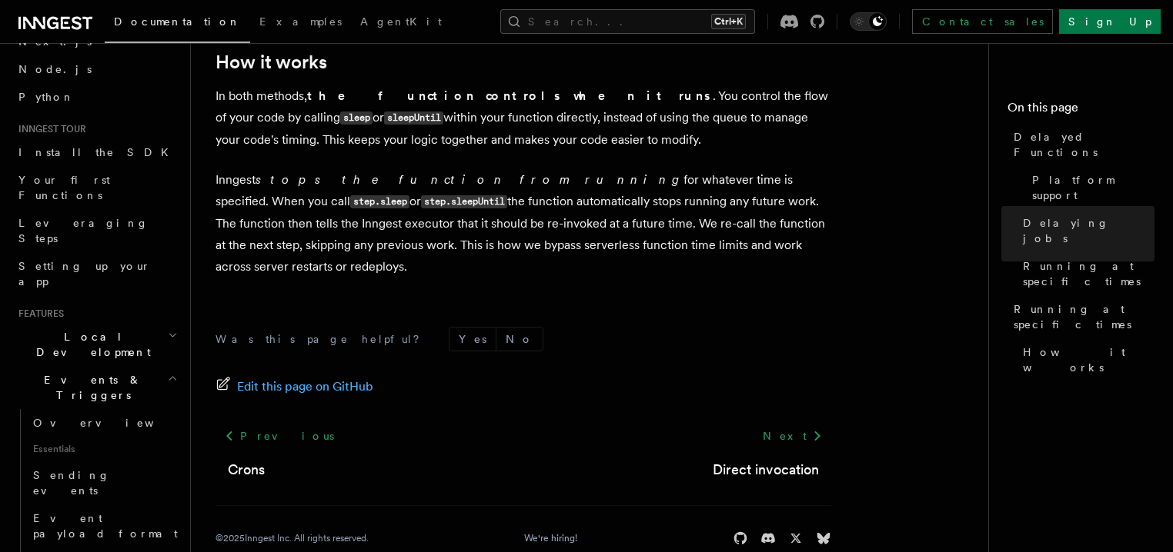
scroll to position [1106, 0]
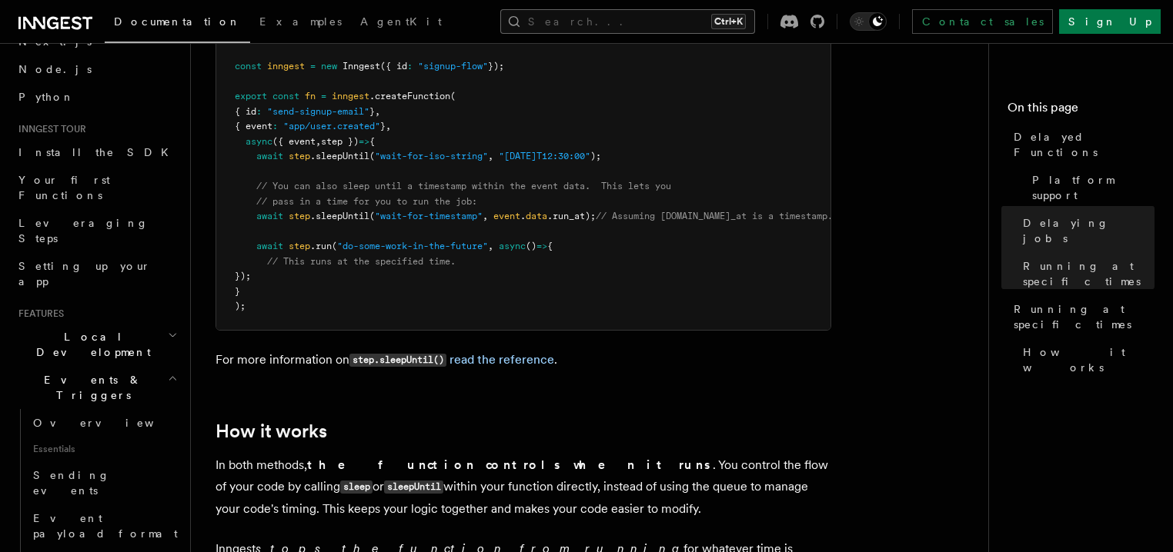
click at [596, 24] on button "Search... Ctrl+K" at bounding box center [627, 21] width 255 height 25
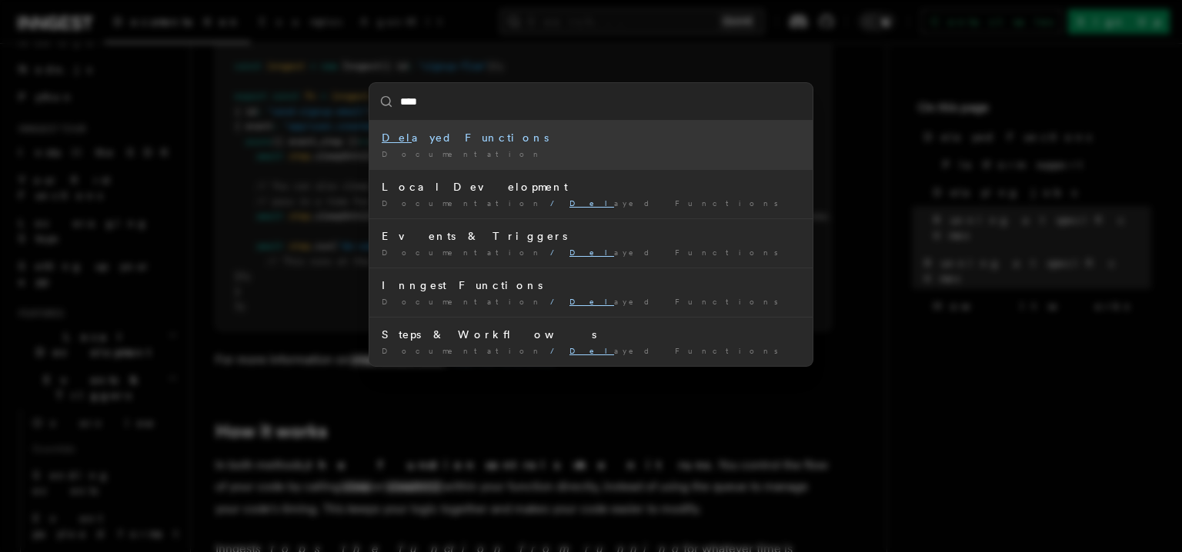
type input "*****"
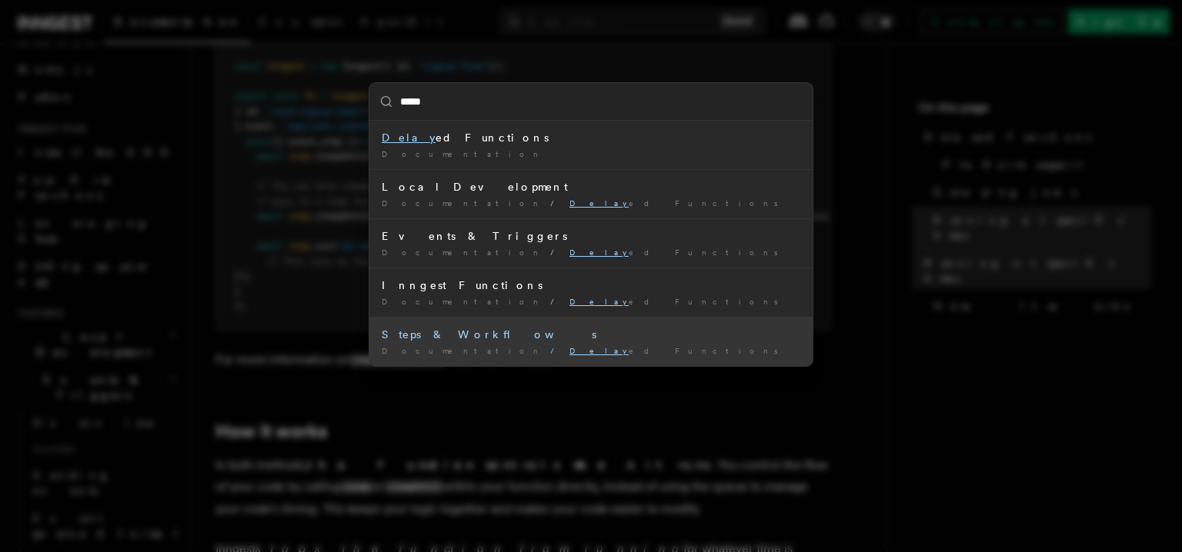
click at [431, 339] on div "Steps & Workflows" at bounding box center [591, 334] width 419 height 15
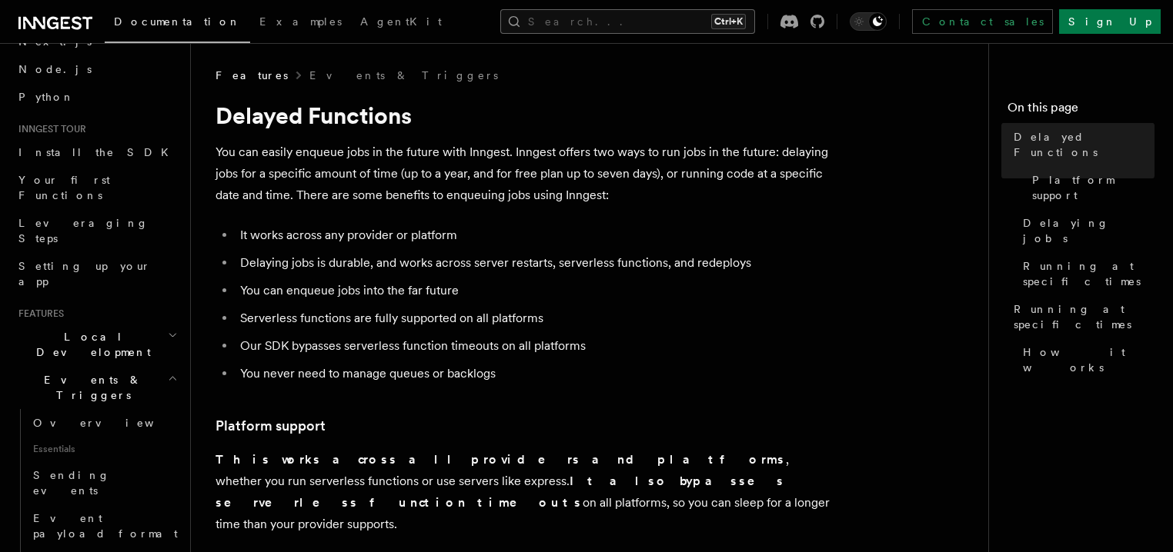
click at [637, 9] on button "Search... Ctrl+K" at bounding box center [627, 21] width 255 height 25
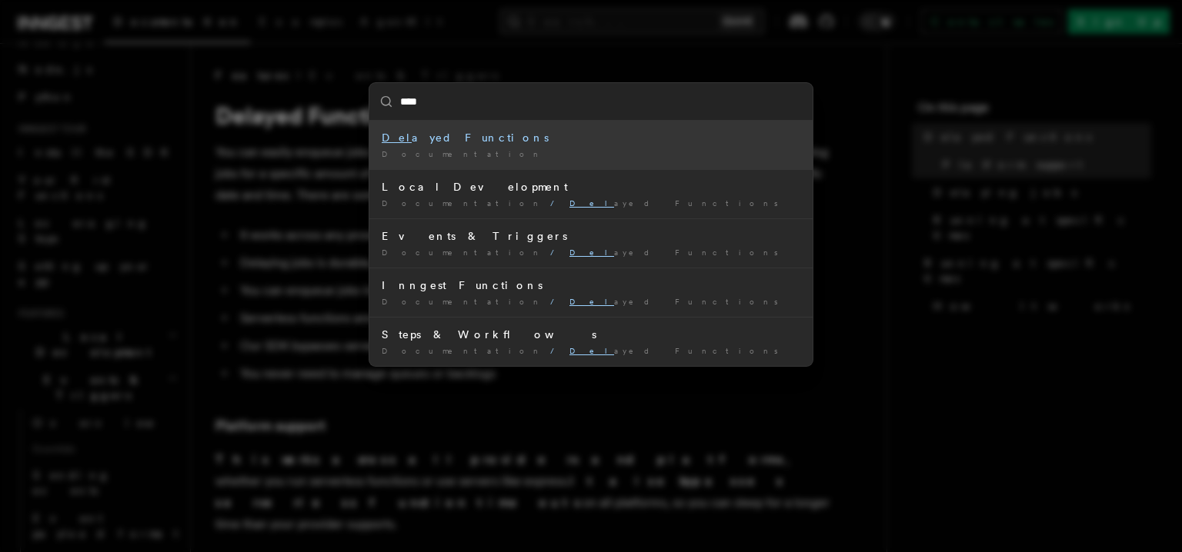
type input "*****"
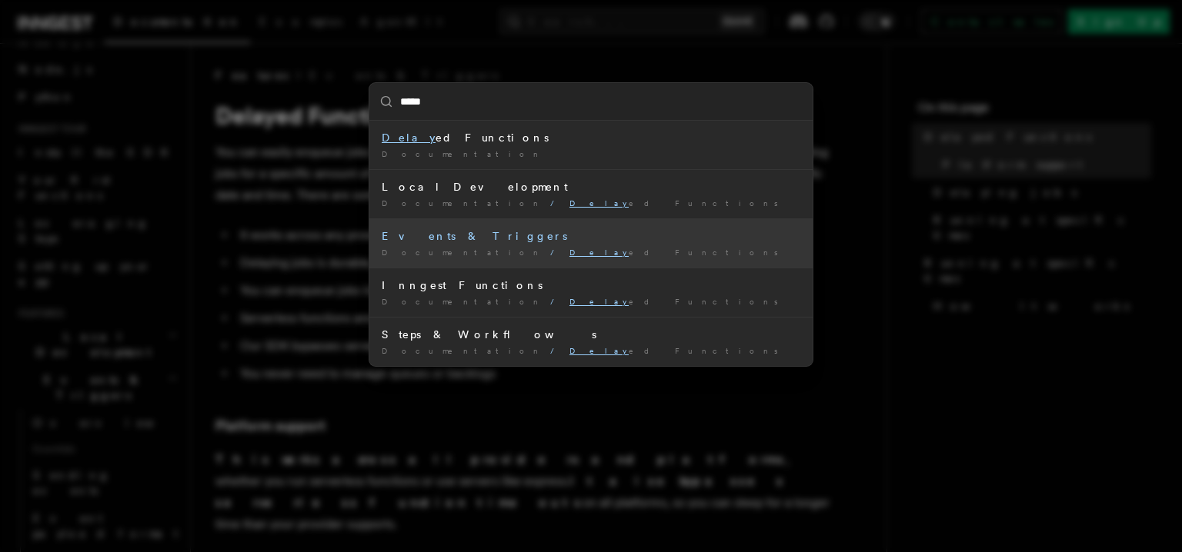
click at [425, 240] on div "Events & Triggers" at bounding box center [591, 236] width 419 height 15
